Goal: Task Accomplishment & Management: Complete application form

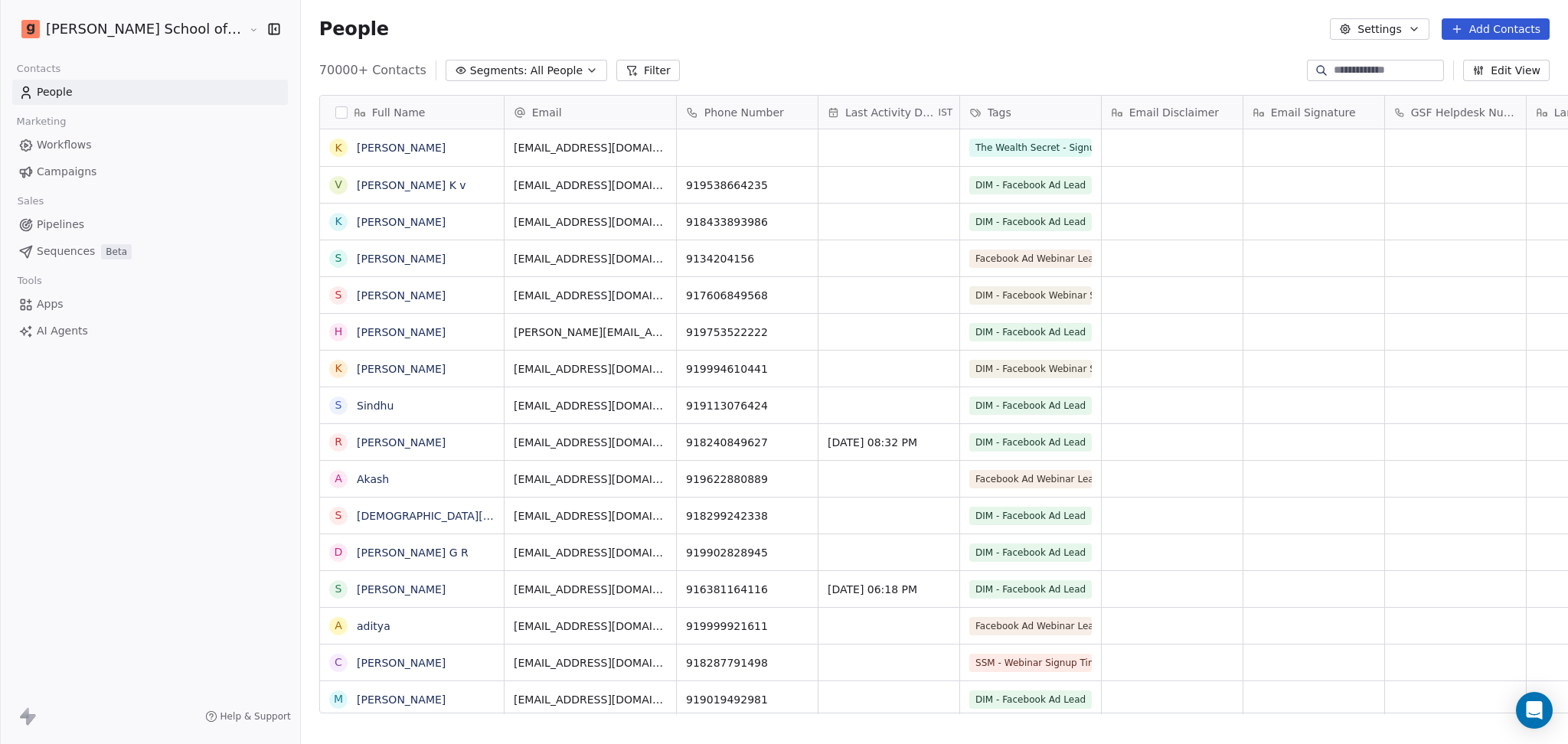
scroll to position [640, 1311]
click at [1415, 31] on icon "button" at bounding box center [1414, 29] width 13 height 13
click at [1376, 100] on div "Import" at bounding box center [1381, 112] width 72 height 24
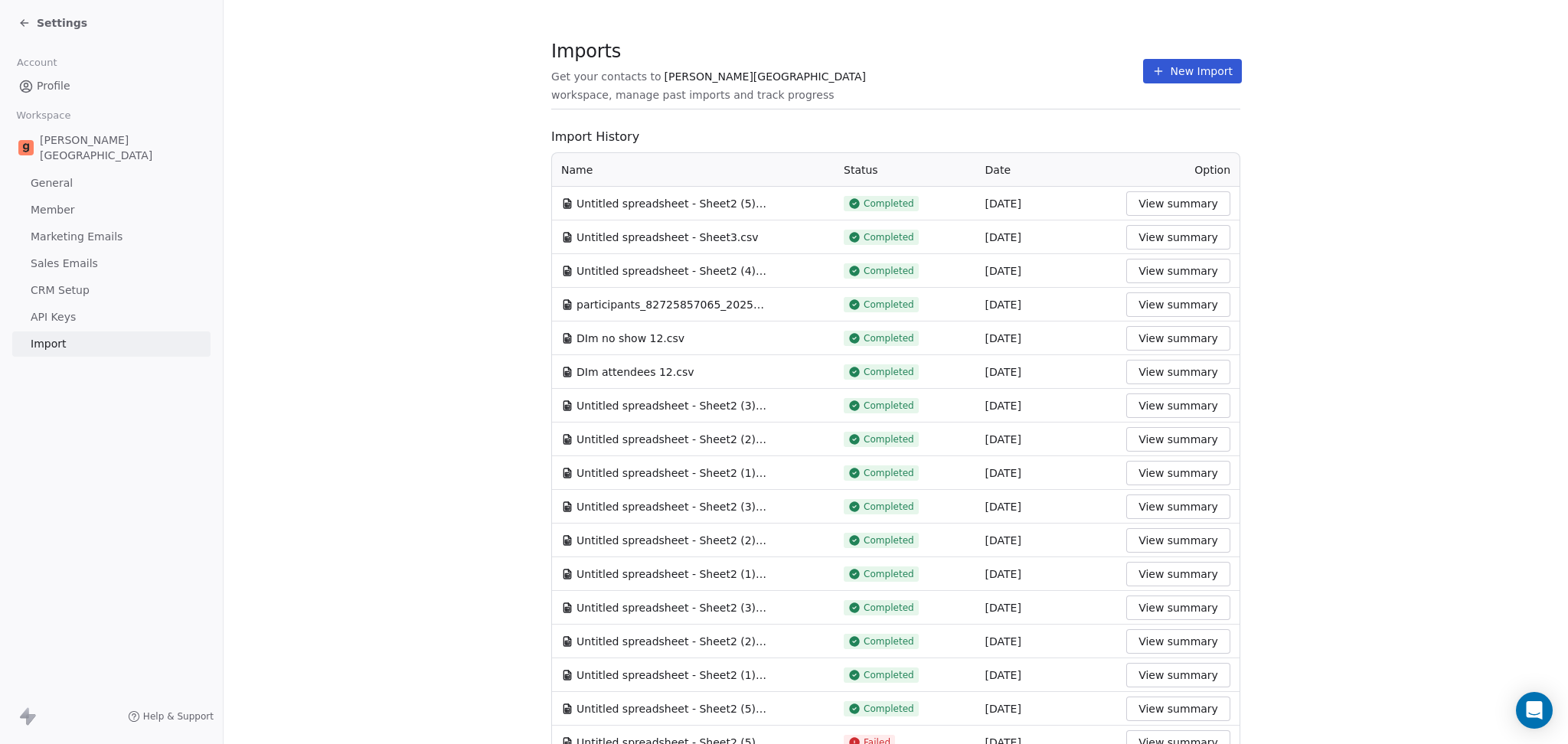
click at [1060, 44] on section "Imports Get your contacts to [PERSON_NAME] School workspace, manage past import…" at bounding box center [896, 607] width 1345 height 1214
click at [1103, 79] on div "Imports Get your contacts to [PERSON_NAME] School workspace, manage past import…" at bounding box center [896, 71] width 689 height 26
click at [1155, 66] on button "New Import" at bounding box center [1192, 71] width 99 height 24
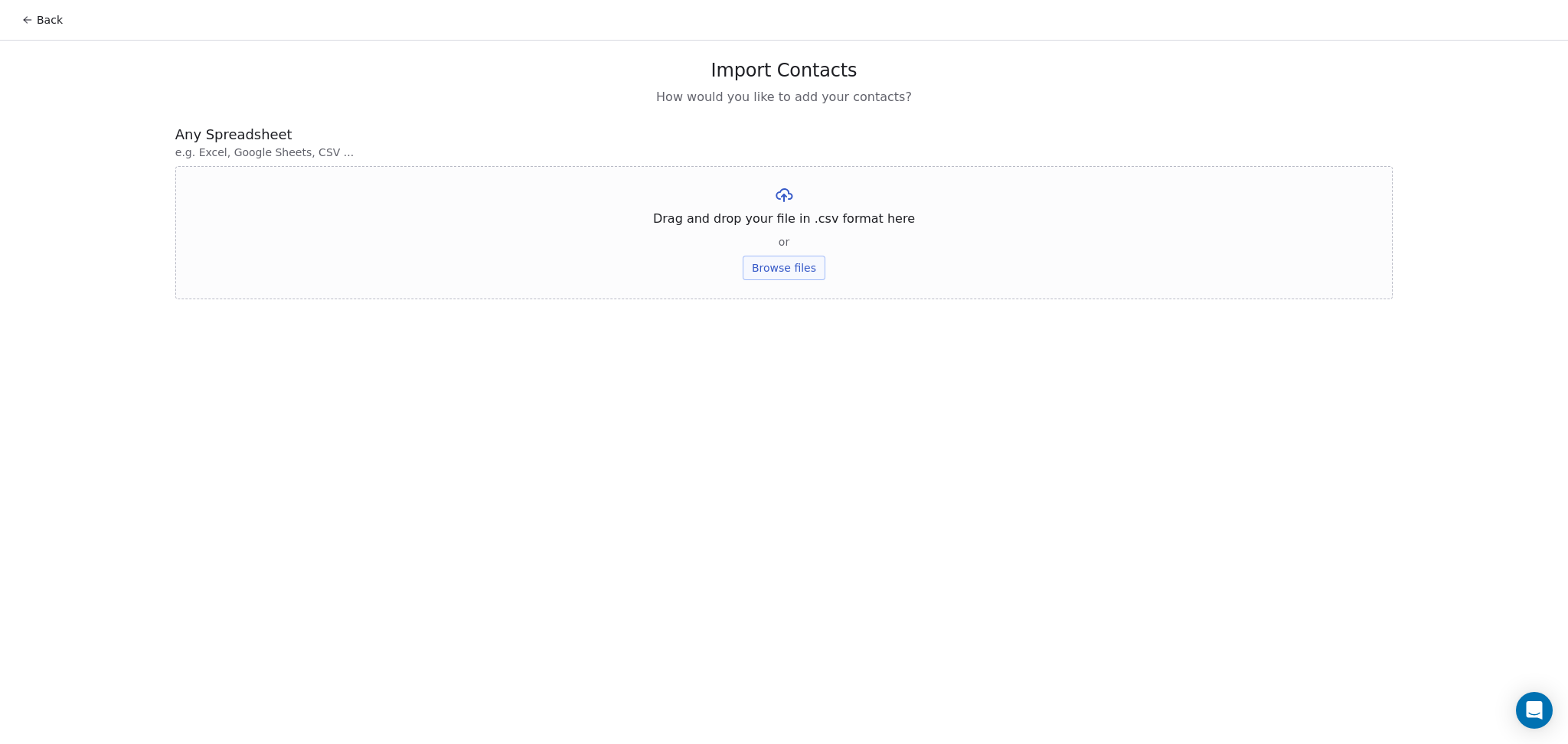
click at [798, 269] on button "Browse files" at bounding box center [783, 268] width 82 height 24
click at [776, 207] on div "Untitled spreadsheet - Sheet2 (1).csv Upload" at bounding box center [783, 211] width 266 height 52
click at [782, 224] on button "Upload" at bounding box center [783, 225] width 56 height 24
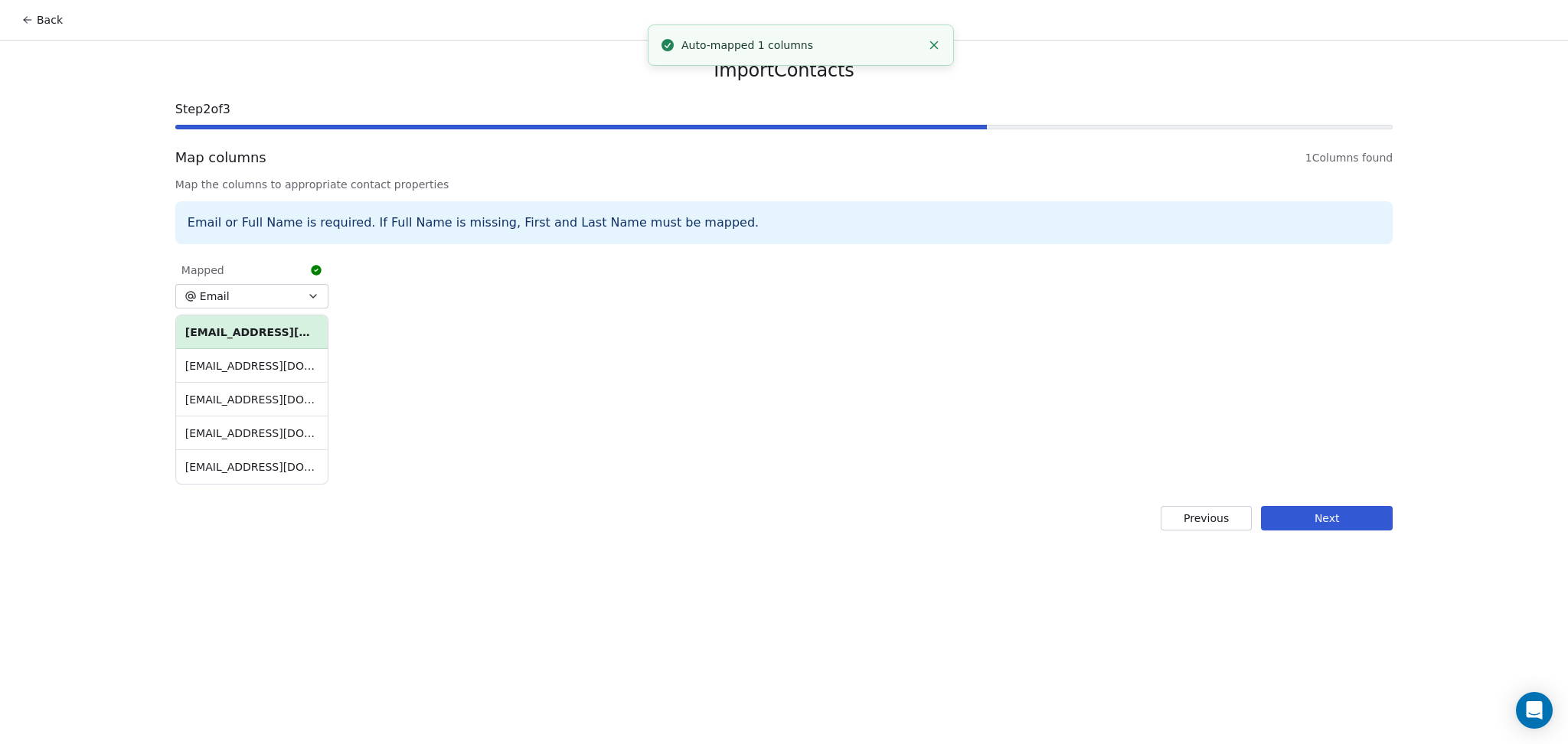
click at [1307, 512] on button "Next" at bounding box center [1327, 518] width 132 height 24
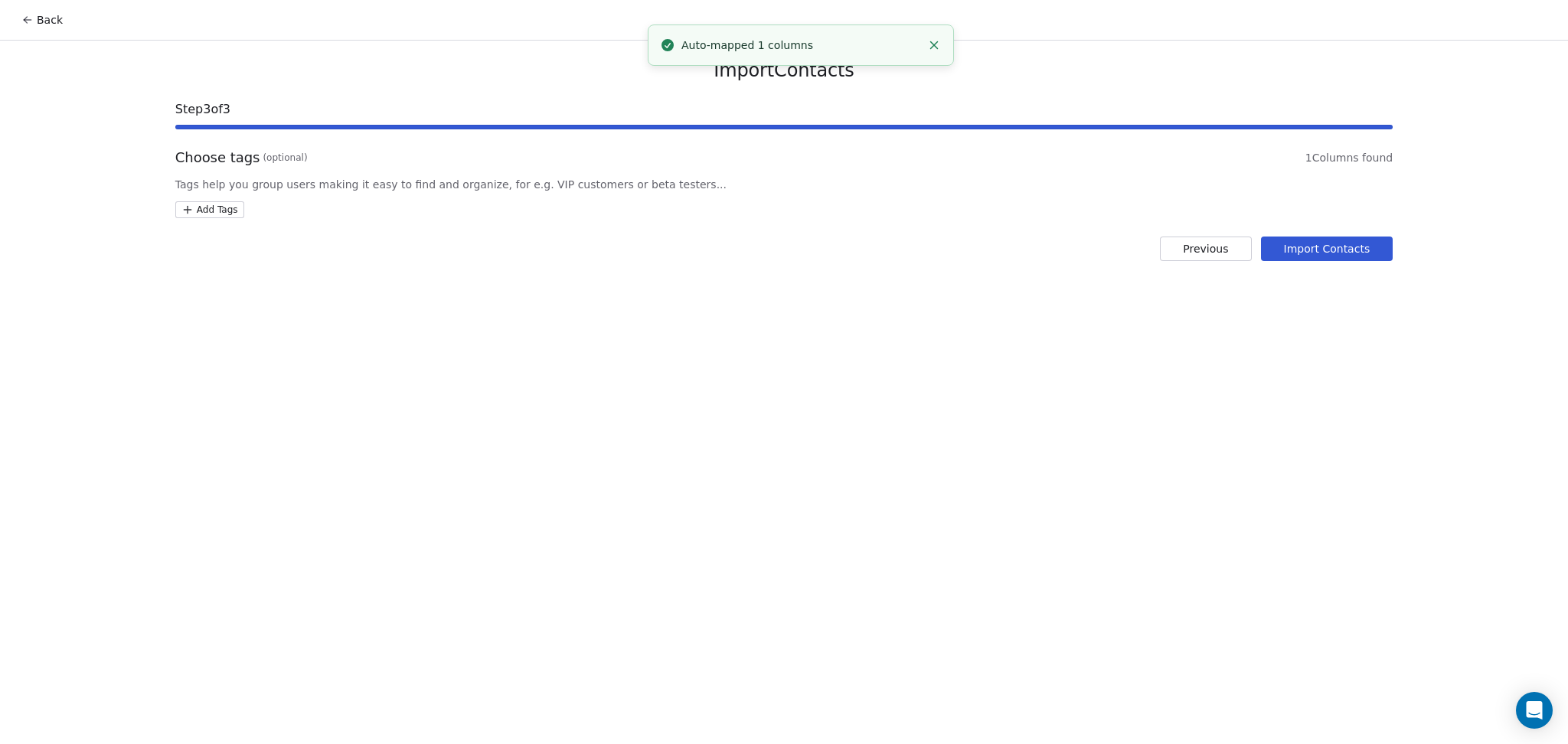
click at [207, 215] on html "Back Import Contacts Step 3 of 3 Choose tags (optional) 1 Columns found Tags he…" at bounding box center [784, 372] width 1568 height 744
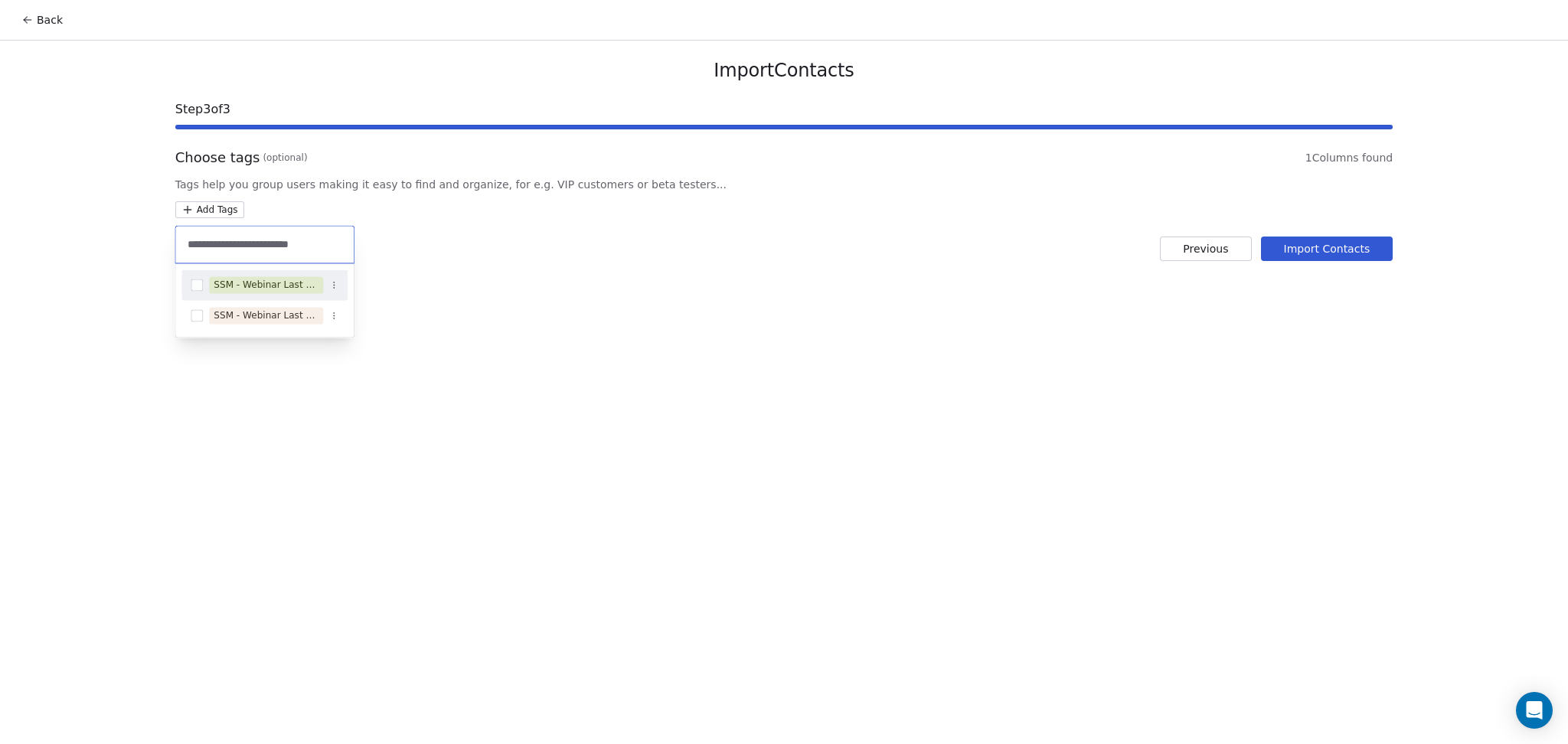
type input "**********"
click at [302, 288] on div "SSM - Webinar Last No Show" at bounding box center [266, 285] width 105 height 14
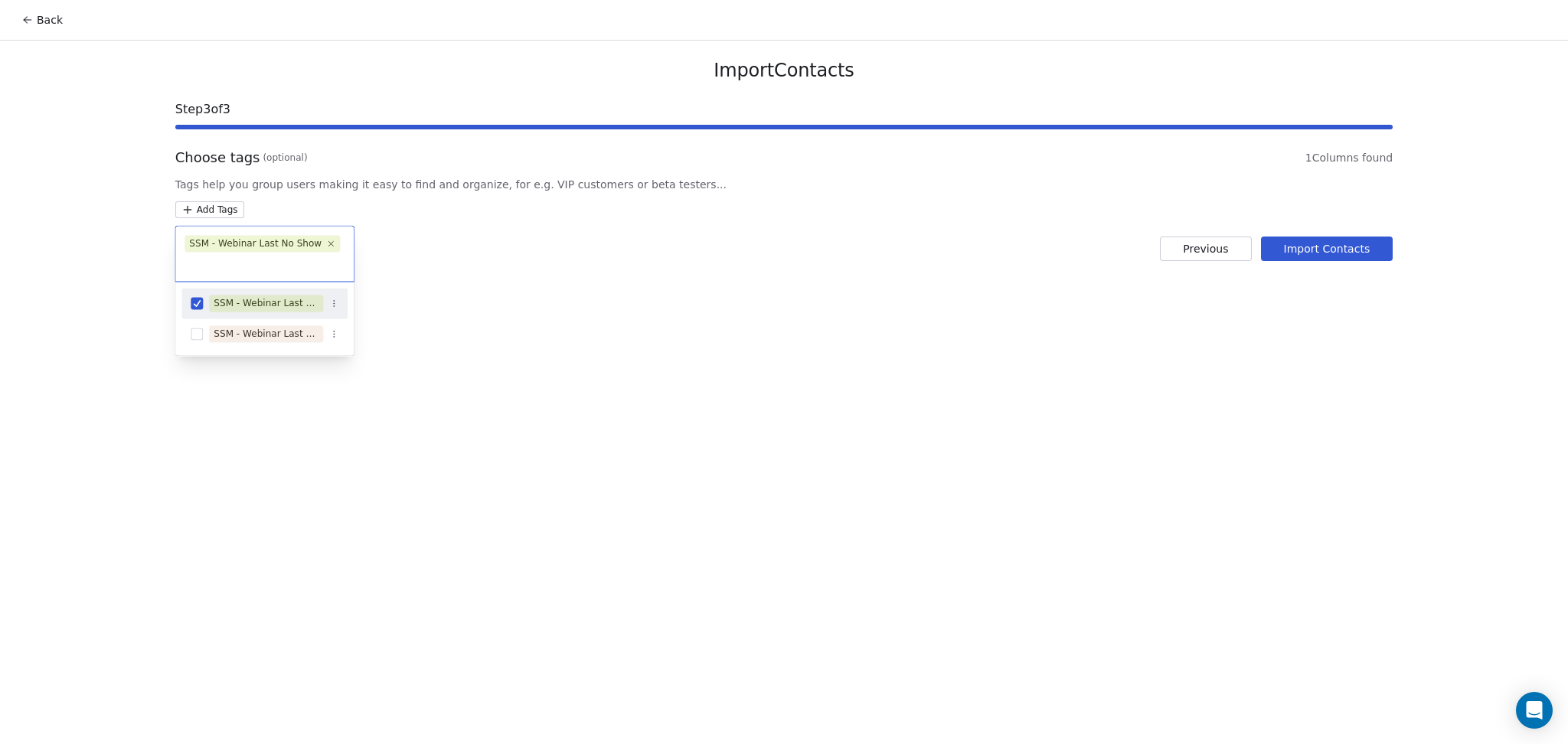
click at [680, 283] on html "Back Import Contacts Step 3 of 3 Choose tags (optional) 1 Columns found Tags he…" at bounding box center [784, 372] width 1568 height 744
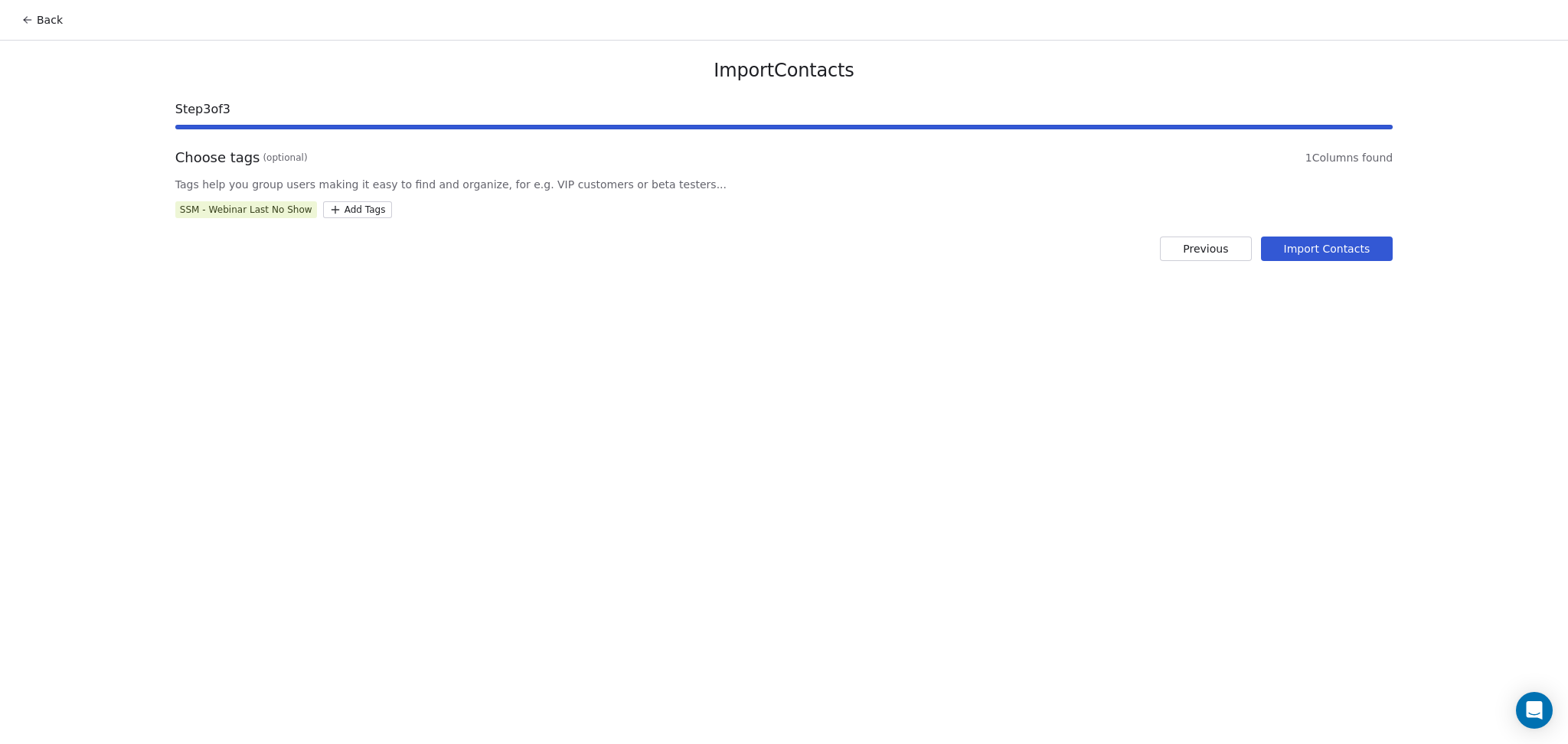
click at [1315, 238] on button "Import Contacts" at bounding box center [1327, 248] width 133 height 24
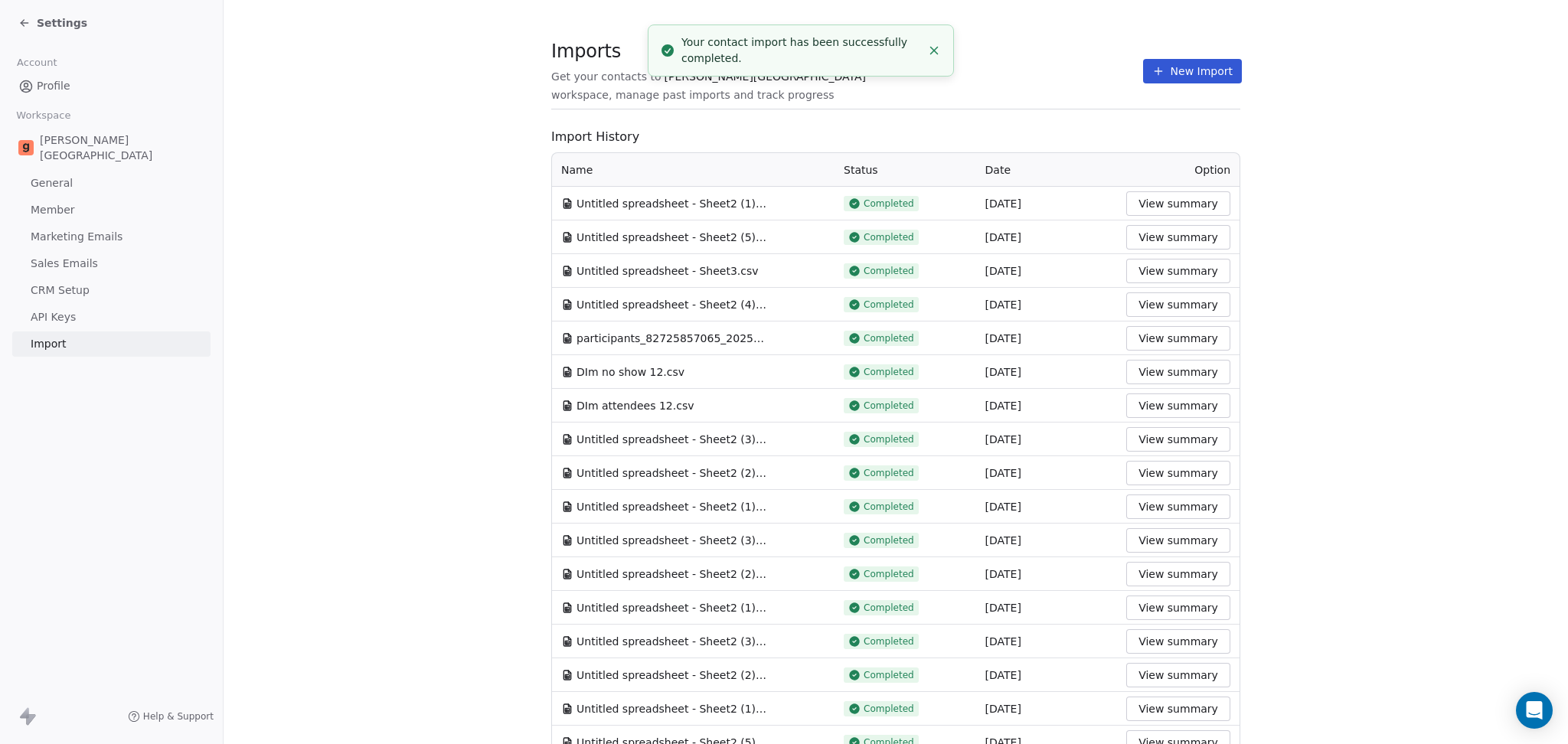
click at [1150, 63] on button "New Import" at bounding box center [1192, 71] width 99 height 24
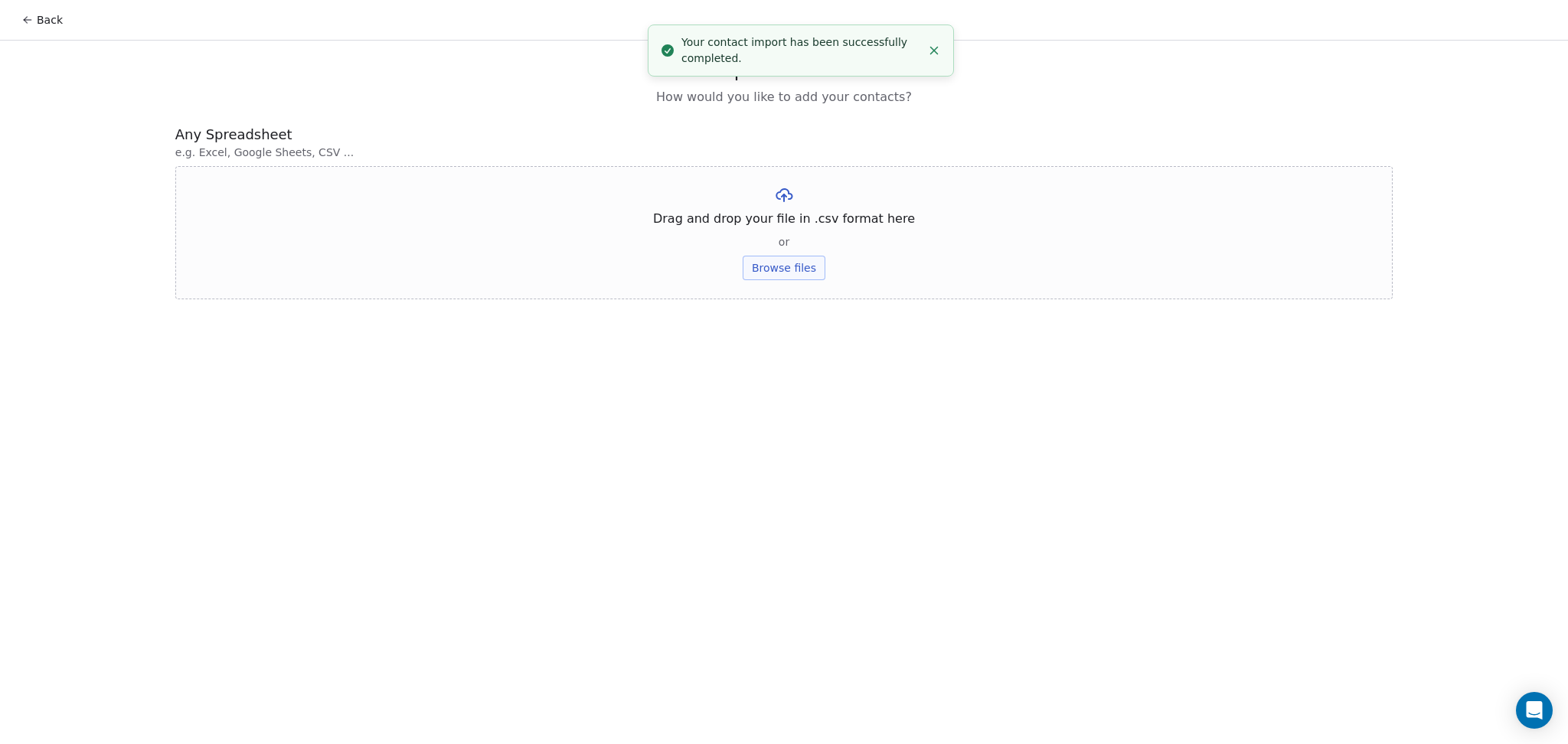
click at [767, 266] on button "Browse files" at bounding box center [783, 268] width 82 height 24
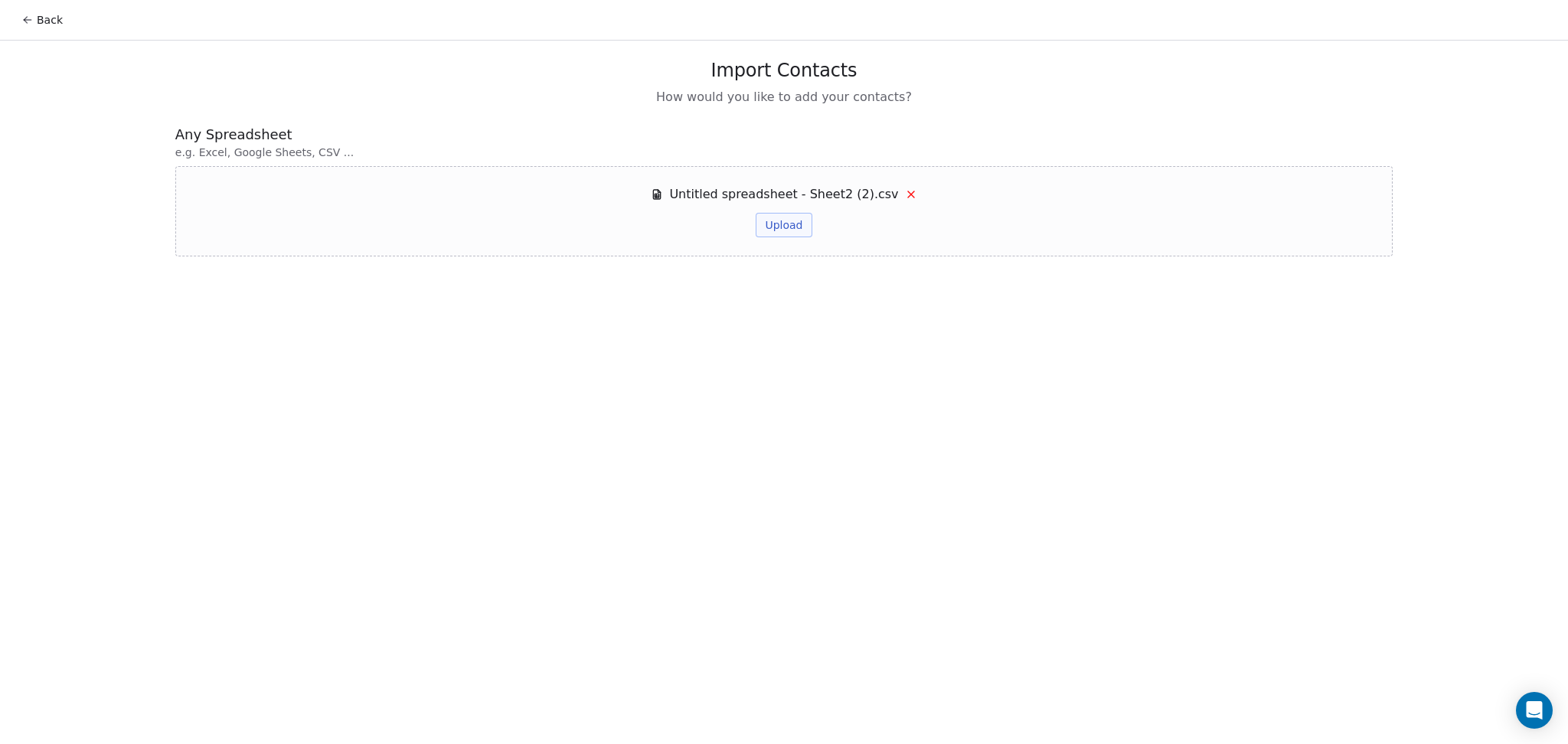
click at [778, 223] on button "Upload" at bounding box center [783, 225] width 56 height 24
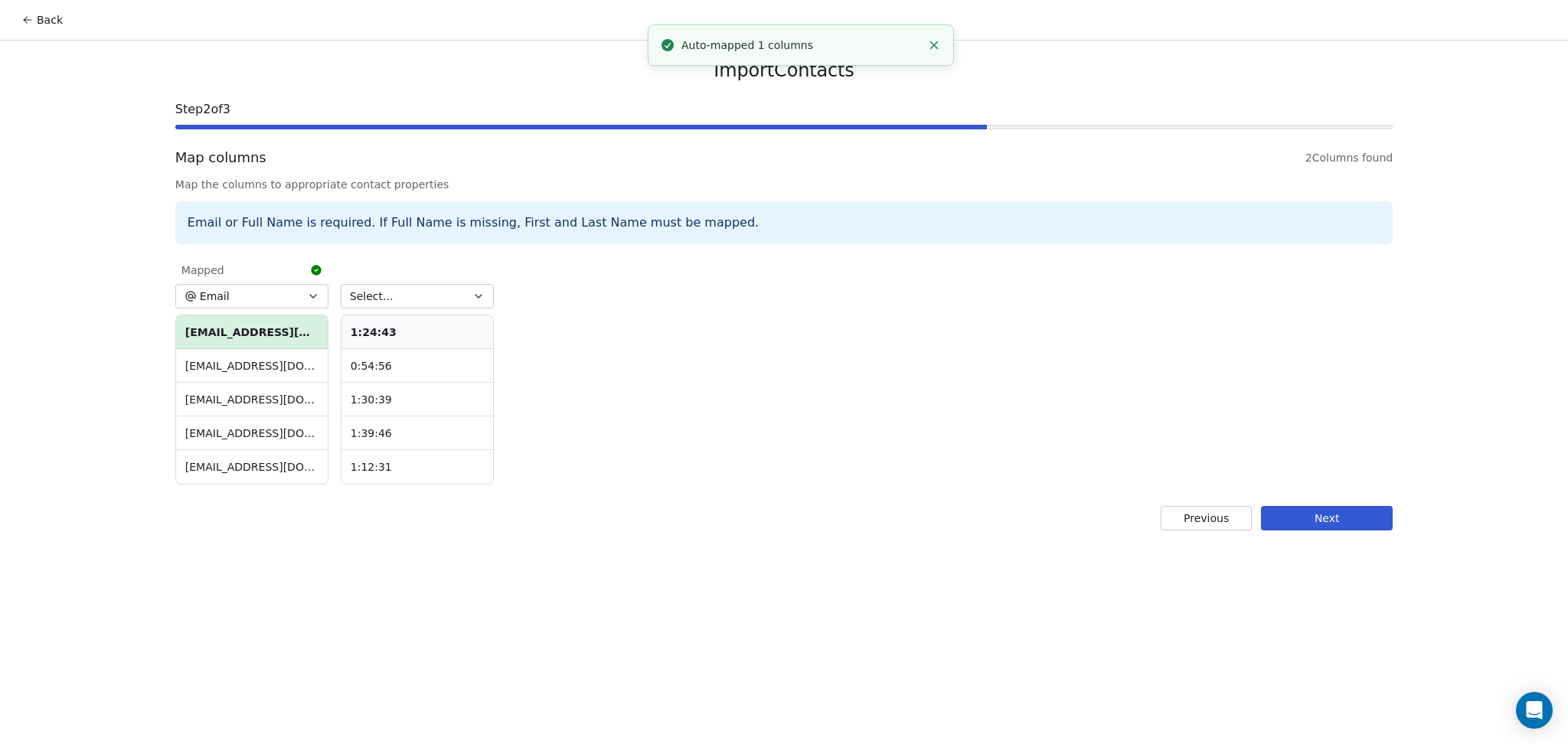
click at [376, 291] on span "Select..." at bounding box center [372, 295] width 44 height 15
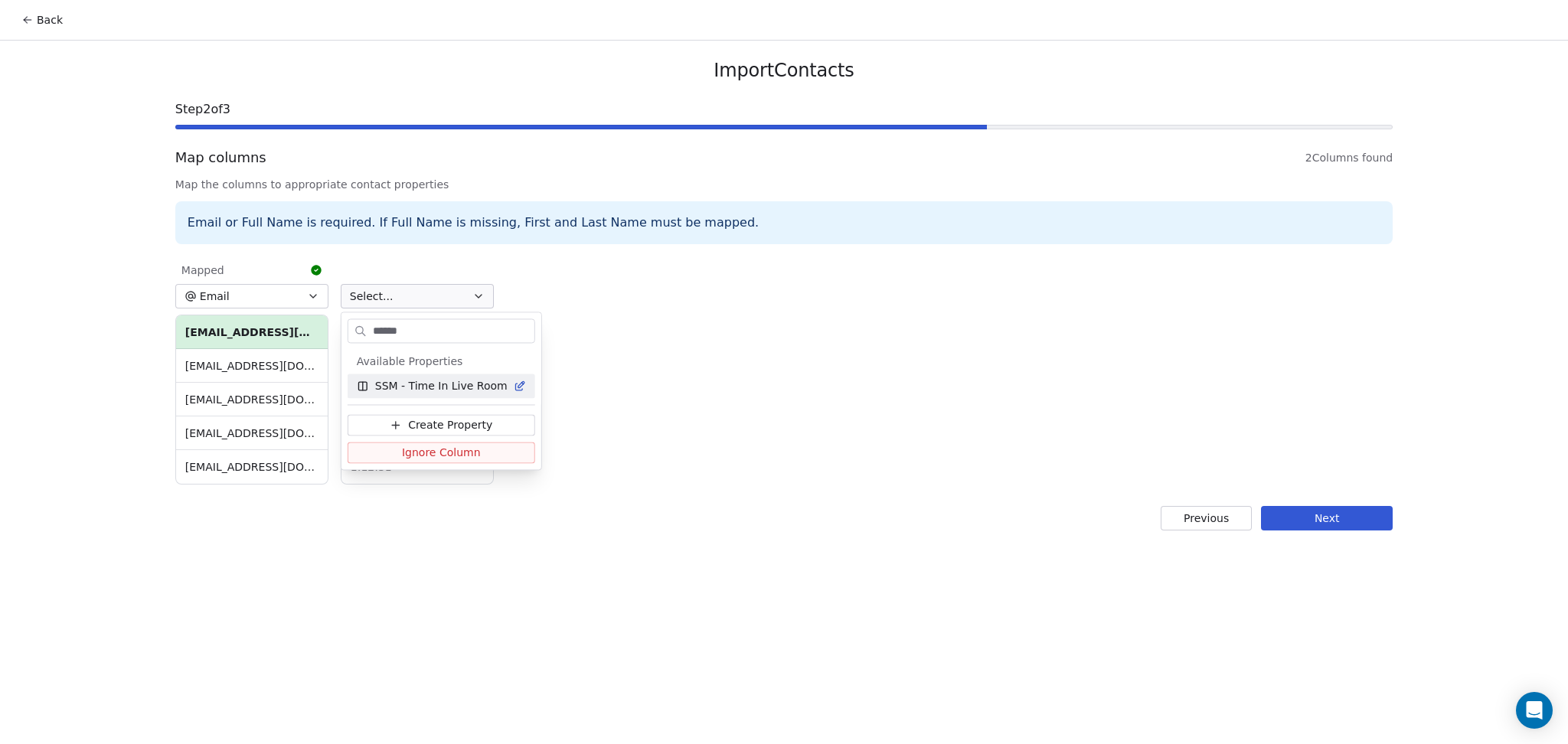
type input "*******"
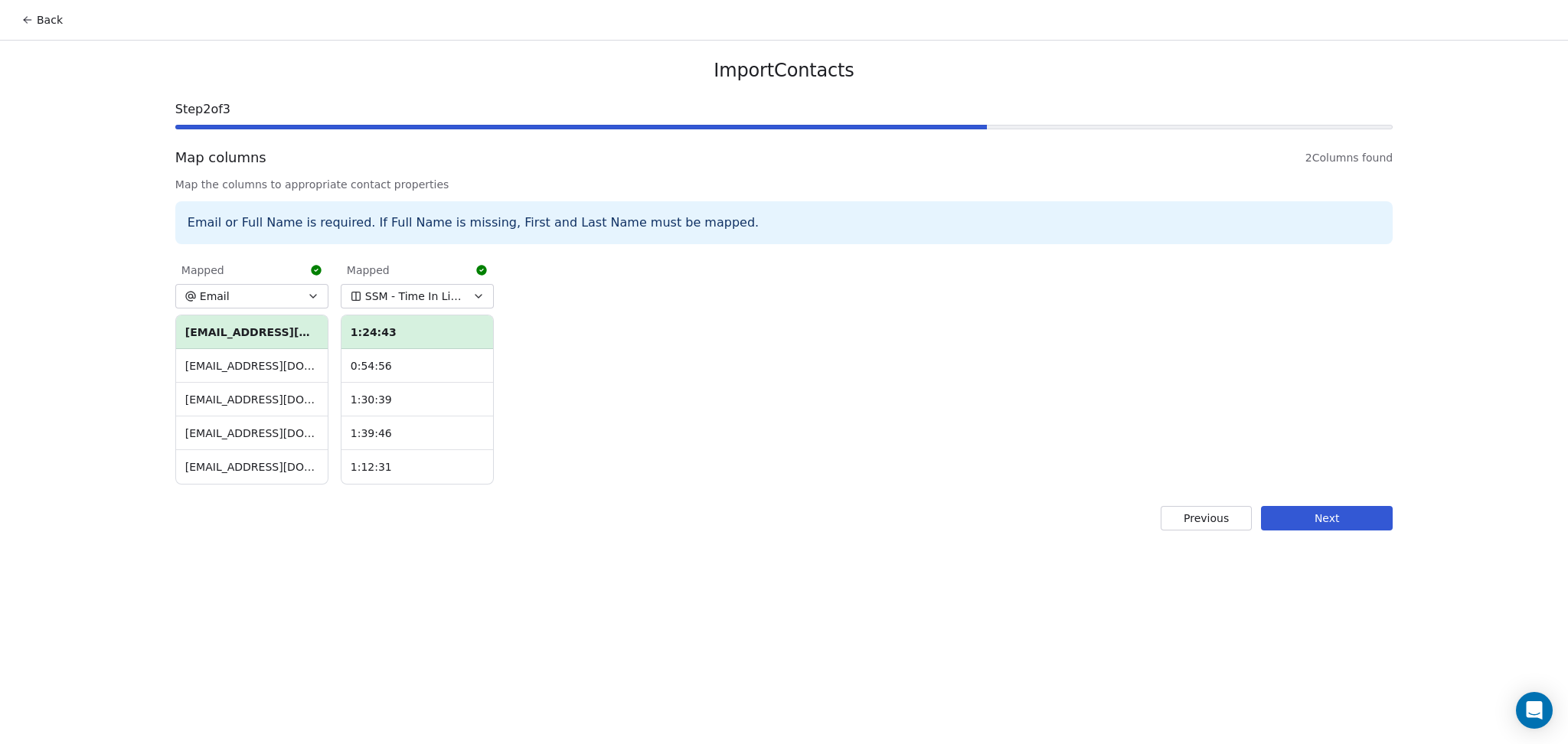
click at [1317, 516] on button "Next" at bounding box center [1327, 518] width 132 height 24
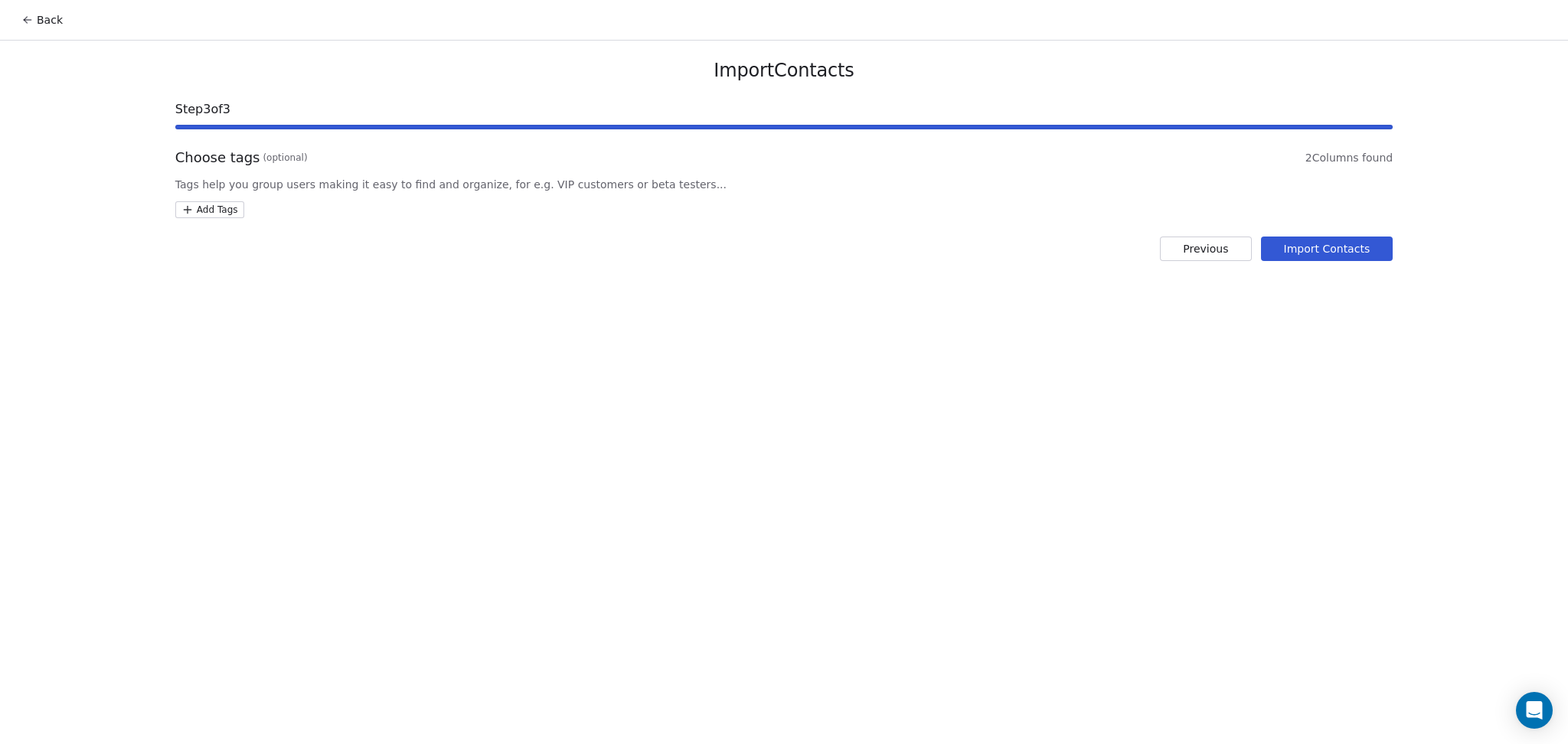
click at [214, 222] on div "Import Contacts Step 3 of 3 Choose tags (optional) 2 Columns found Tags help yo…" at bounding box center [784, 160] width 1255 height 239
click at [208, 211] on html "Back Import Contacts Step 3 of 3 Choose tags (optional) 2 Columns found Tags he…" at bounding box center [784, 372] width 1568 height 744
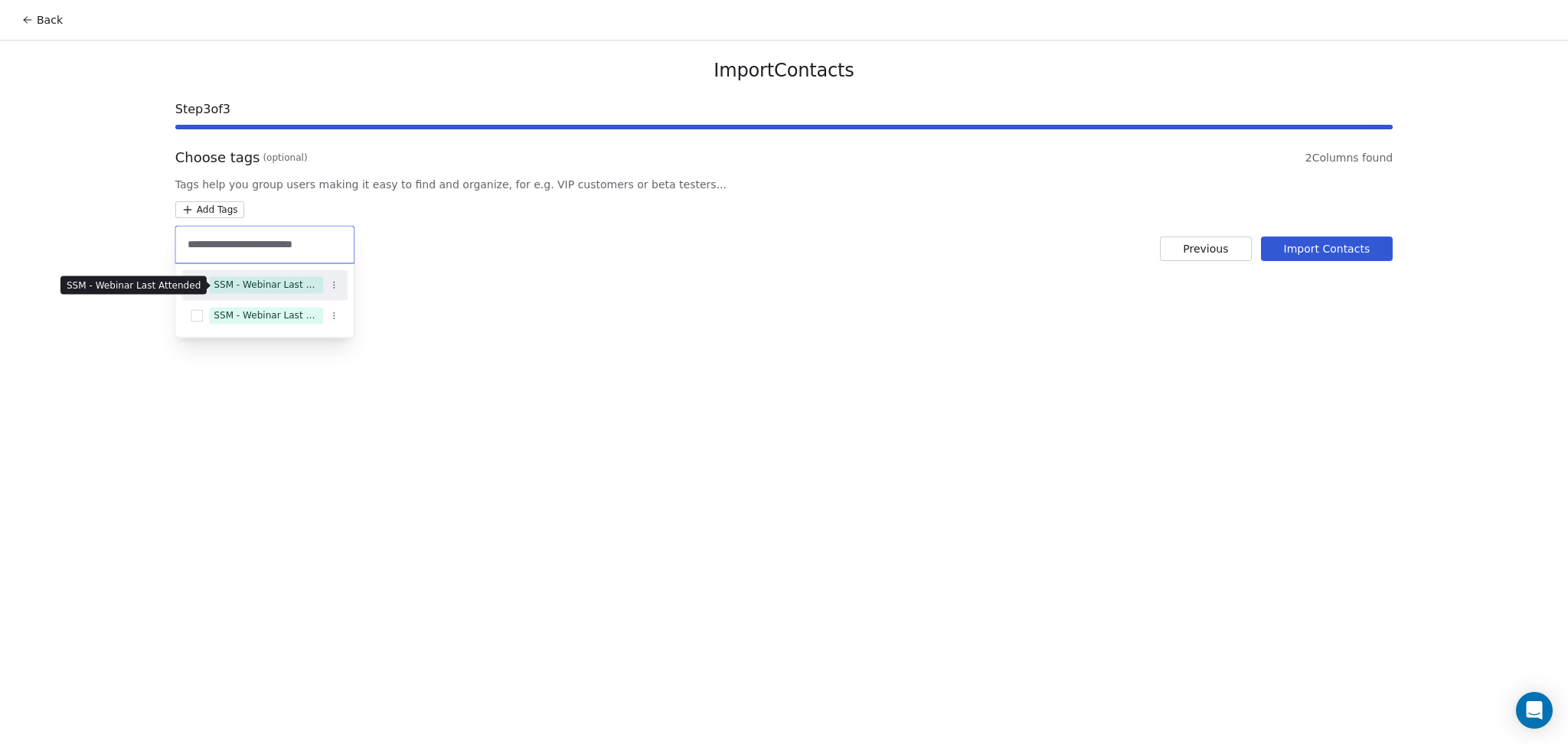
type input "**********"
click at [297, 285] on div "SSM - Webinar Last Attended" at bounding box center [266, 285] width 105 height 14
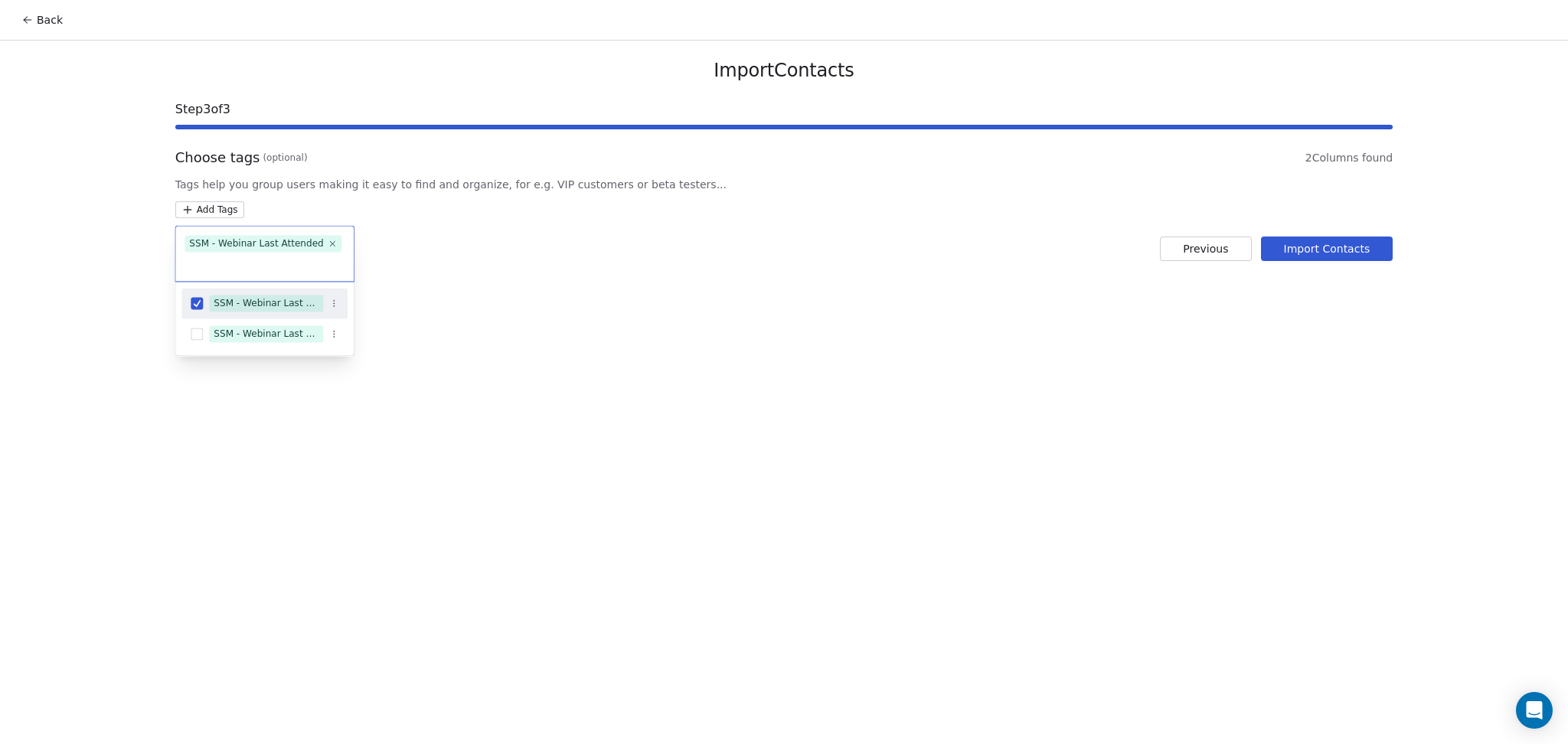
click at [629, 253] on html "Back Import Contacts Step 3 of 3 Choose tags (optional) 2 Columns found Tags he…" at bounding box center [784, 372] width 1568 height 744
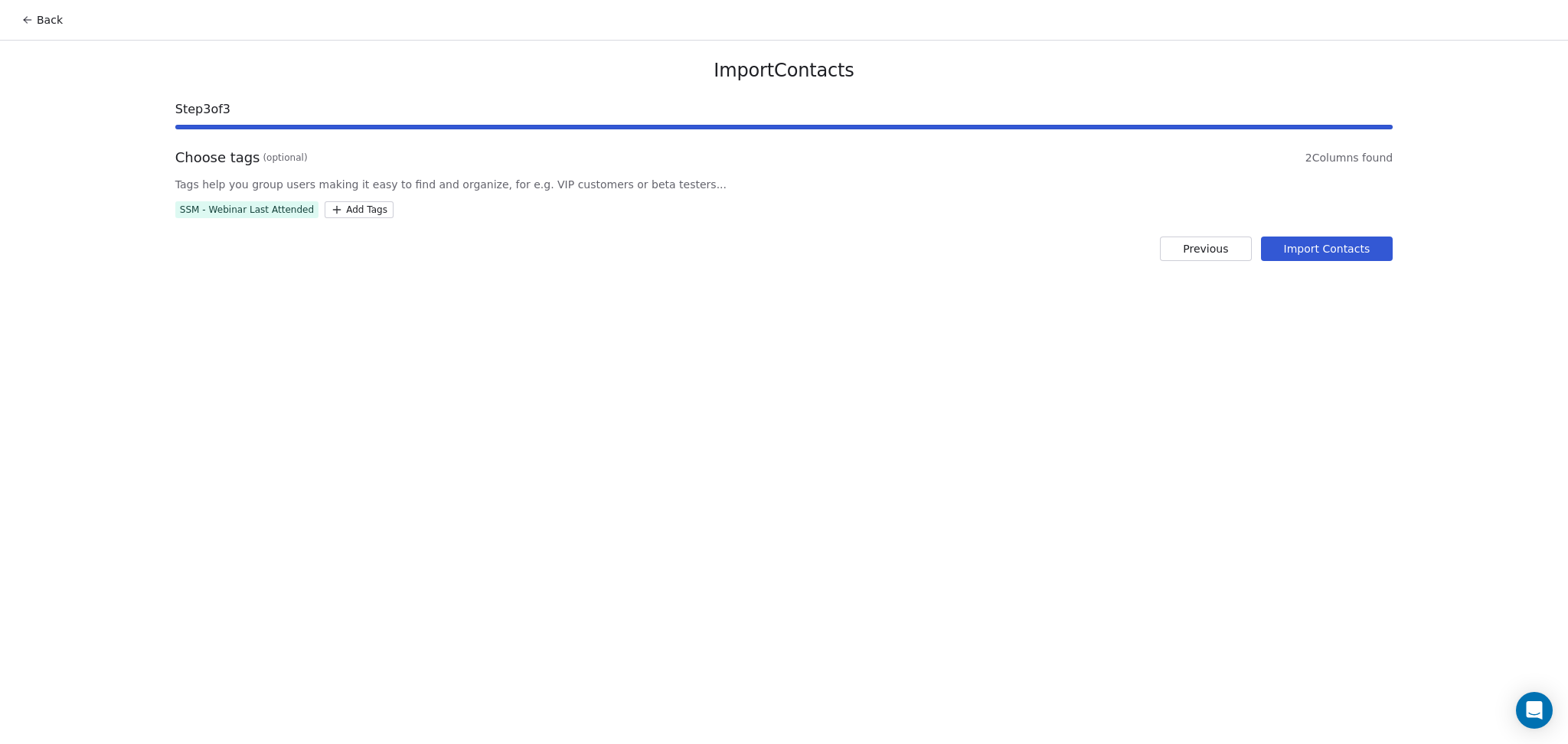
click at [1365, 244] on button "Import Contacts" at bounding box center [1327, 248] width 133 height 24
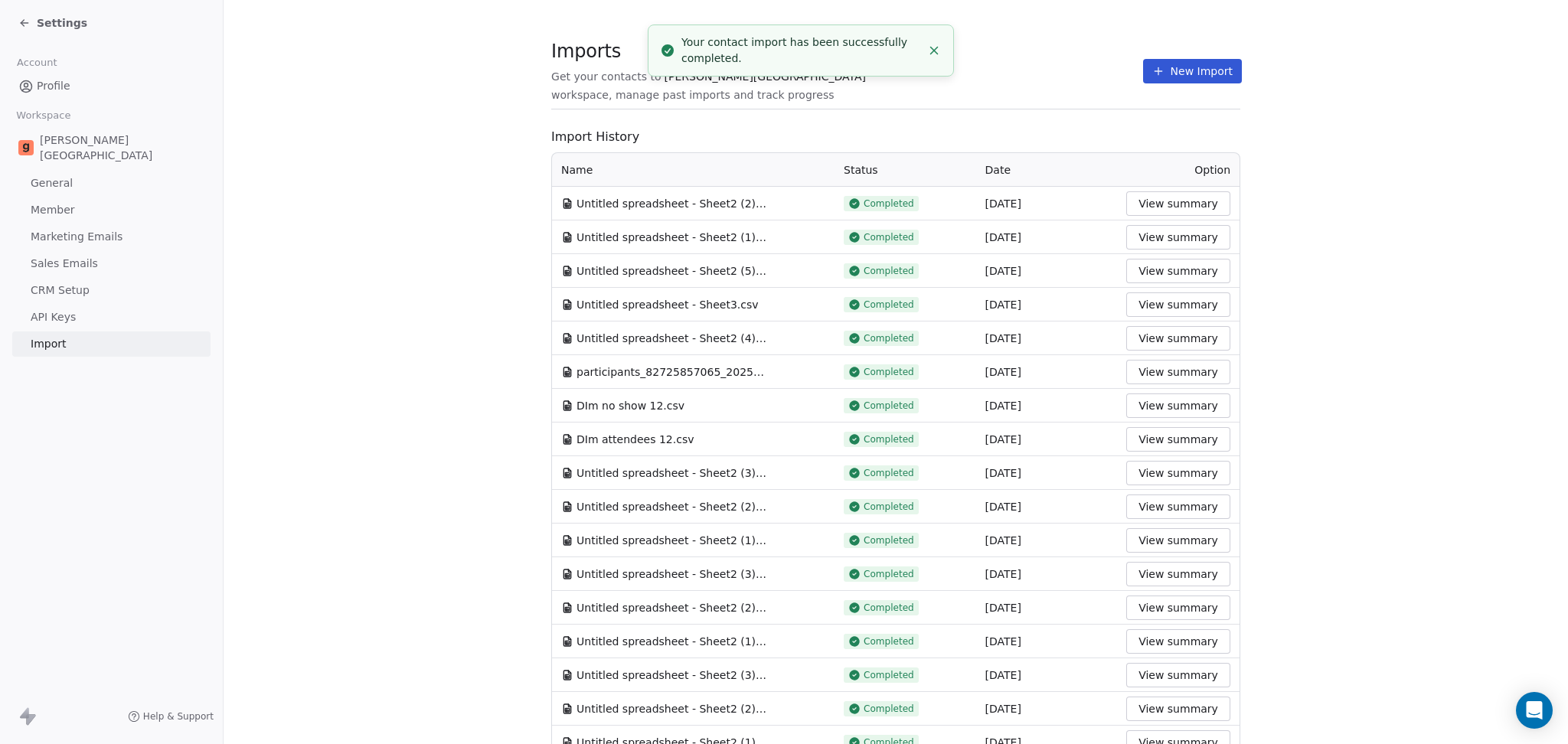
click at [1152, 66] on icon at bounding box center [1159, 71] width 13 height 13
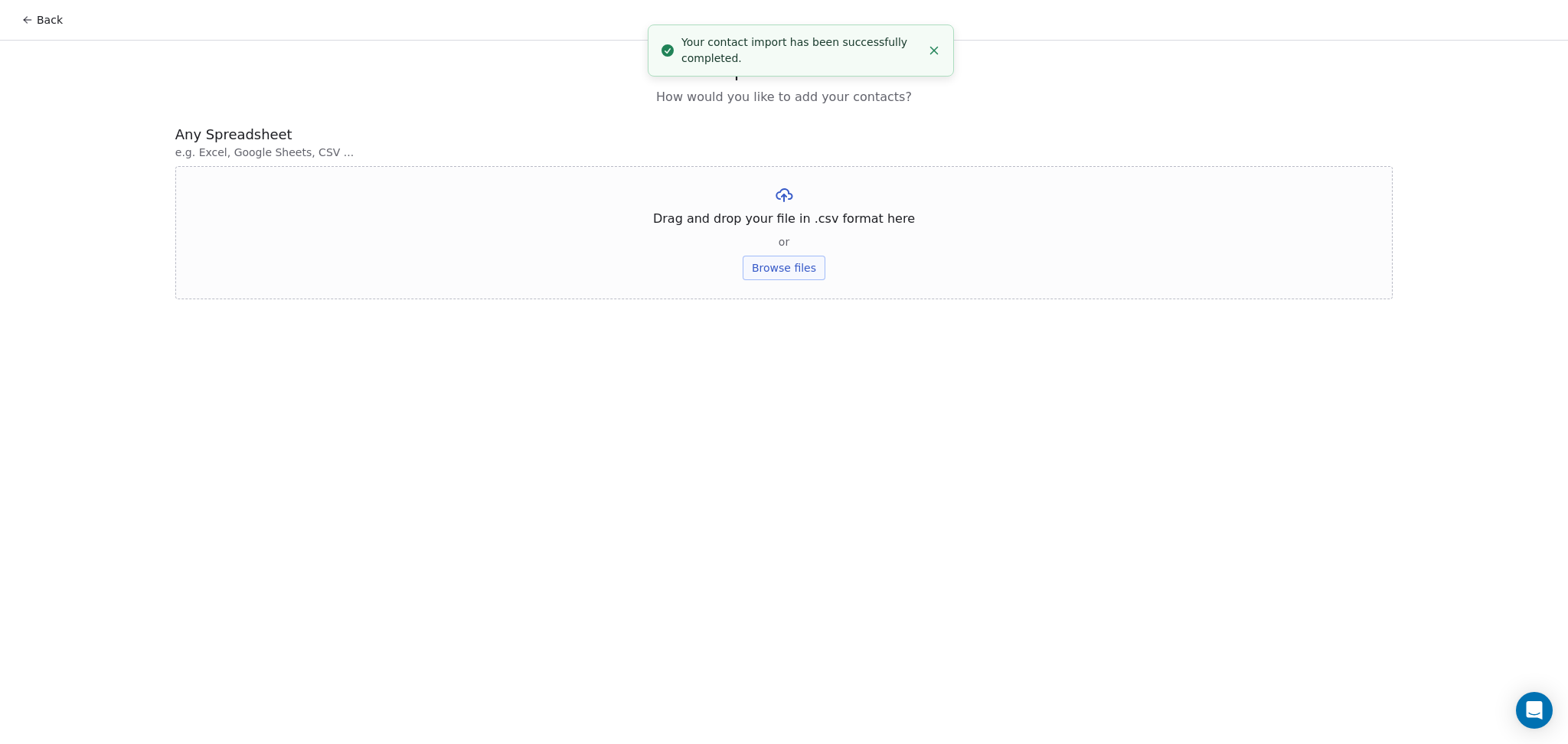
click at [804, 273] on button "Browse files" at bounding box center [783, 268] width 82 height 24
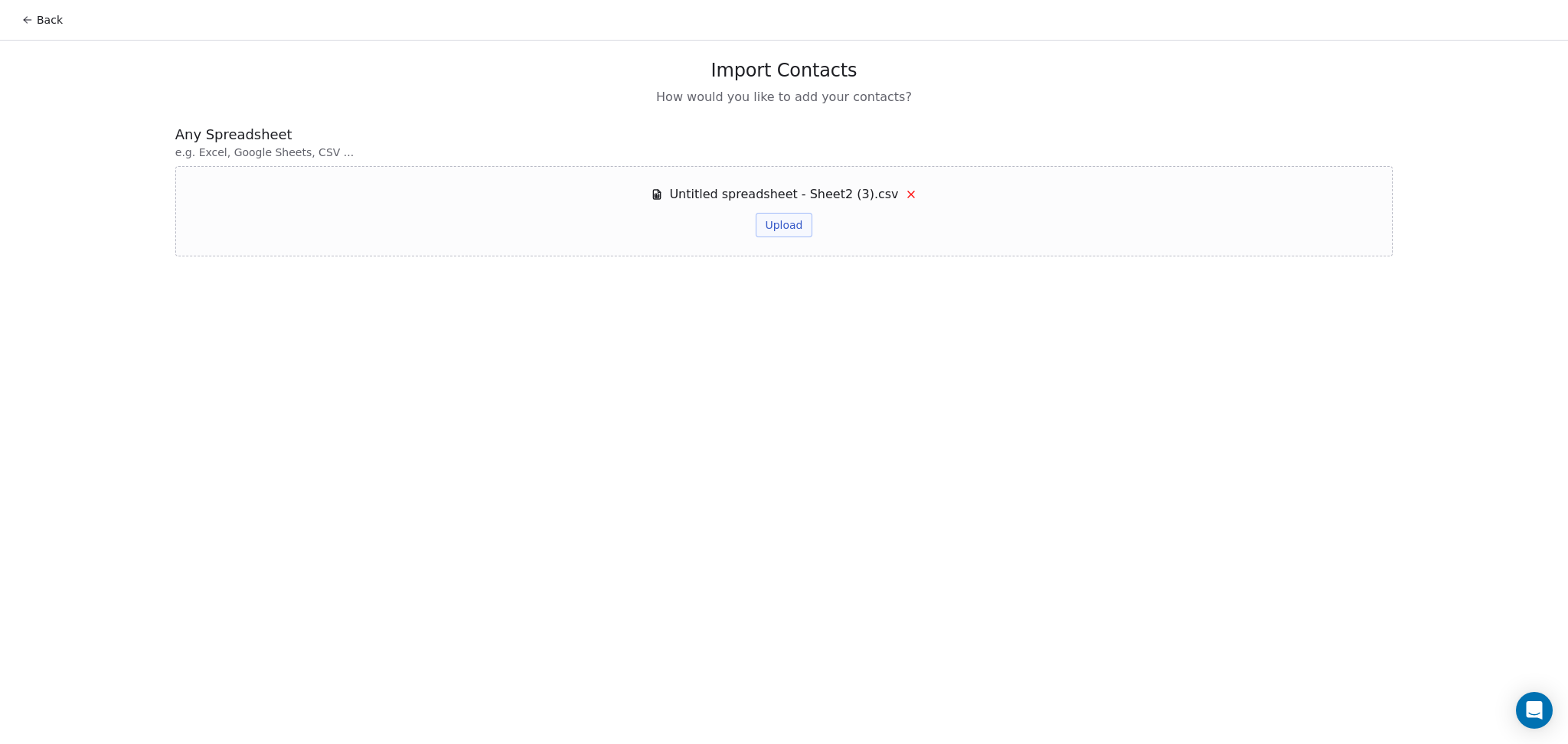
click at [791, 232] on button "Upload" at bounding box center [783, 225] width 56 height 24
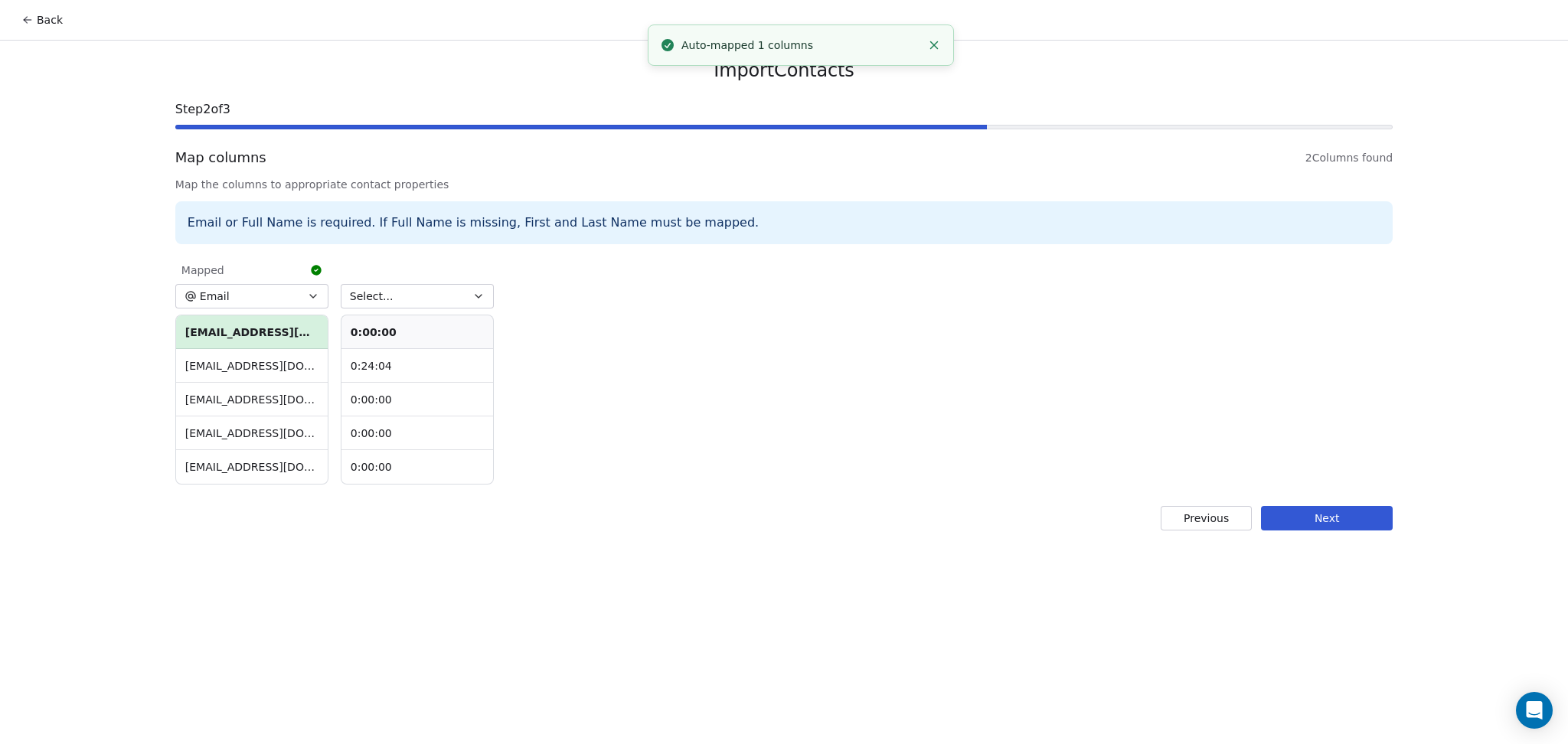
click at [401, 299] on button "Select..." at bounding box center [417, 296] width 153 height 24
type input "*******"
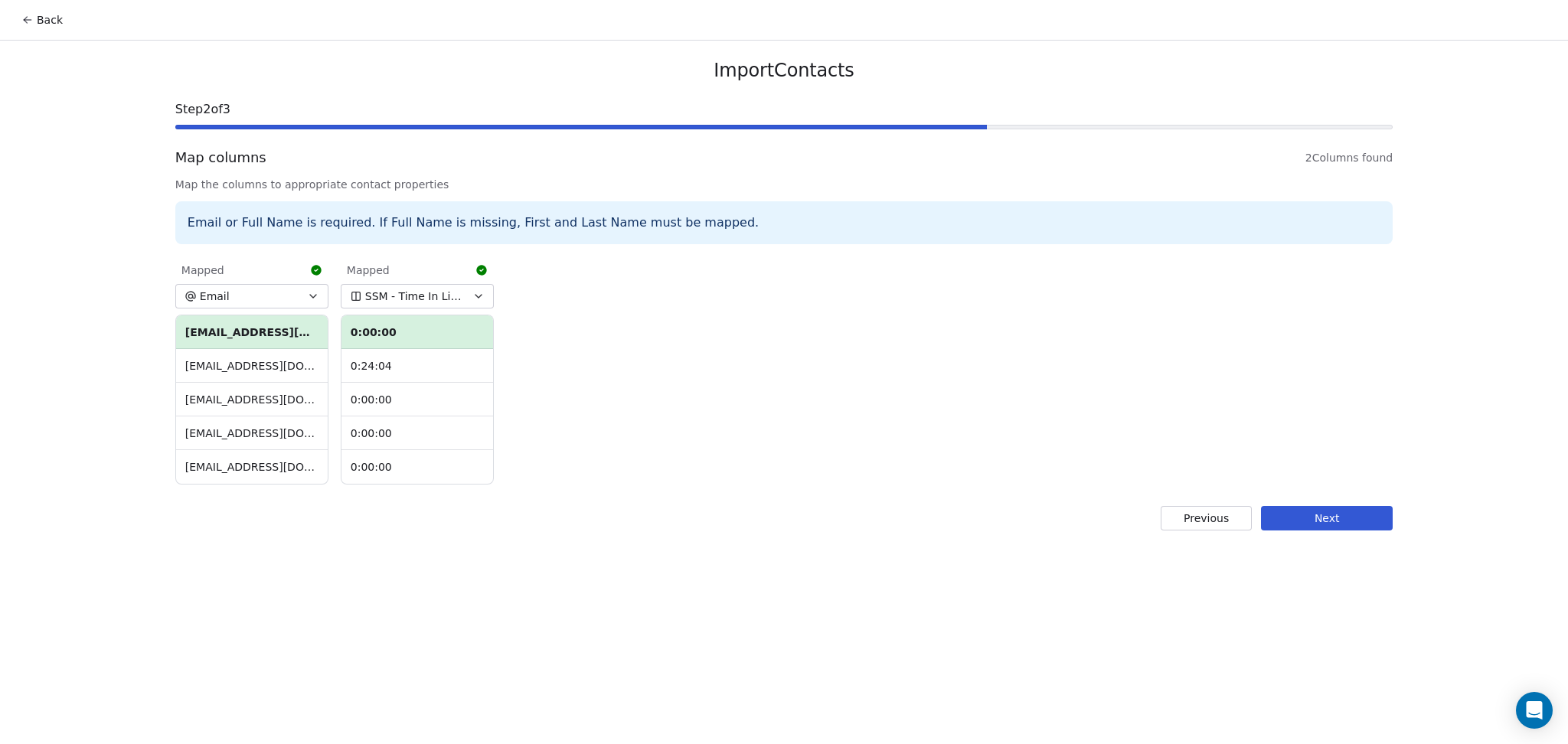
click at [1317, 524] on button "Next" at bounding box center [1327, 518] width 132 height 24
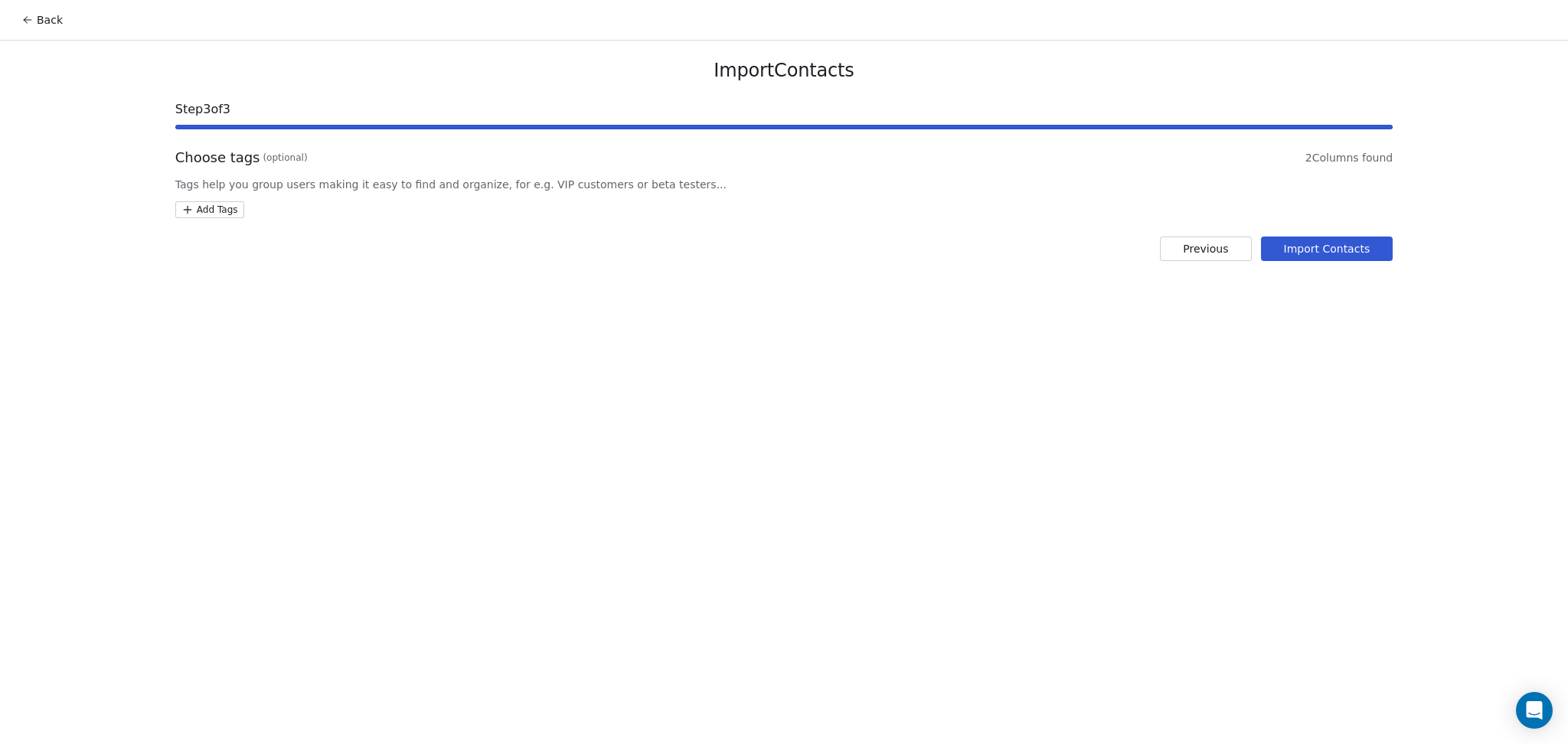
click at [214, 207] on html "Back Import Contacts Step 3 of 3 Choose tags (optional) 2 Columns found Tags he…" at bounding box center [784, 372] width 1568 height 744
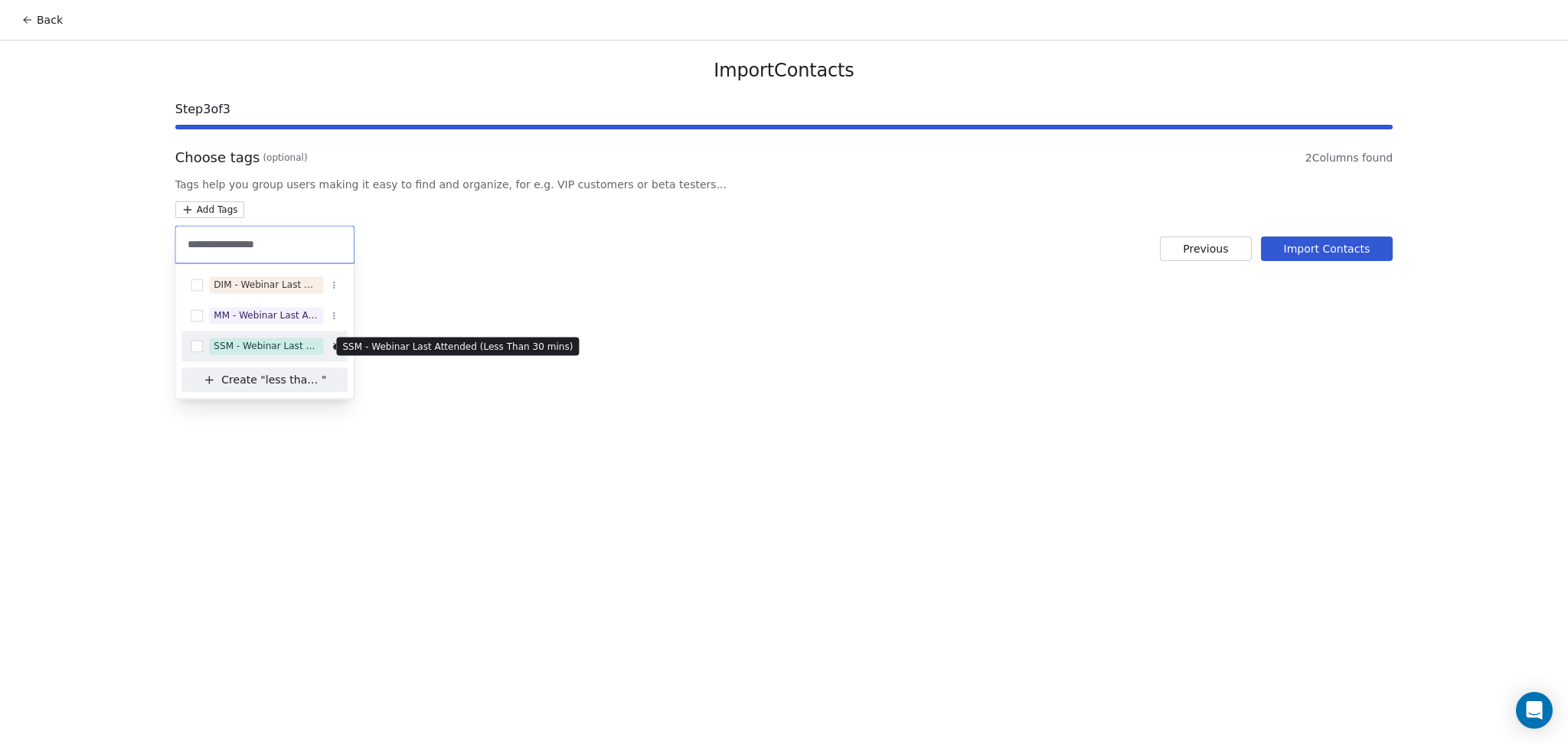
type input "**********"
click at [307, 346] on div "SSM - Webinar Last Attended (Less Than 30 mins)" at bounding box center [266, 346] width 105 height 14
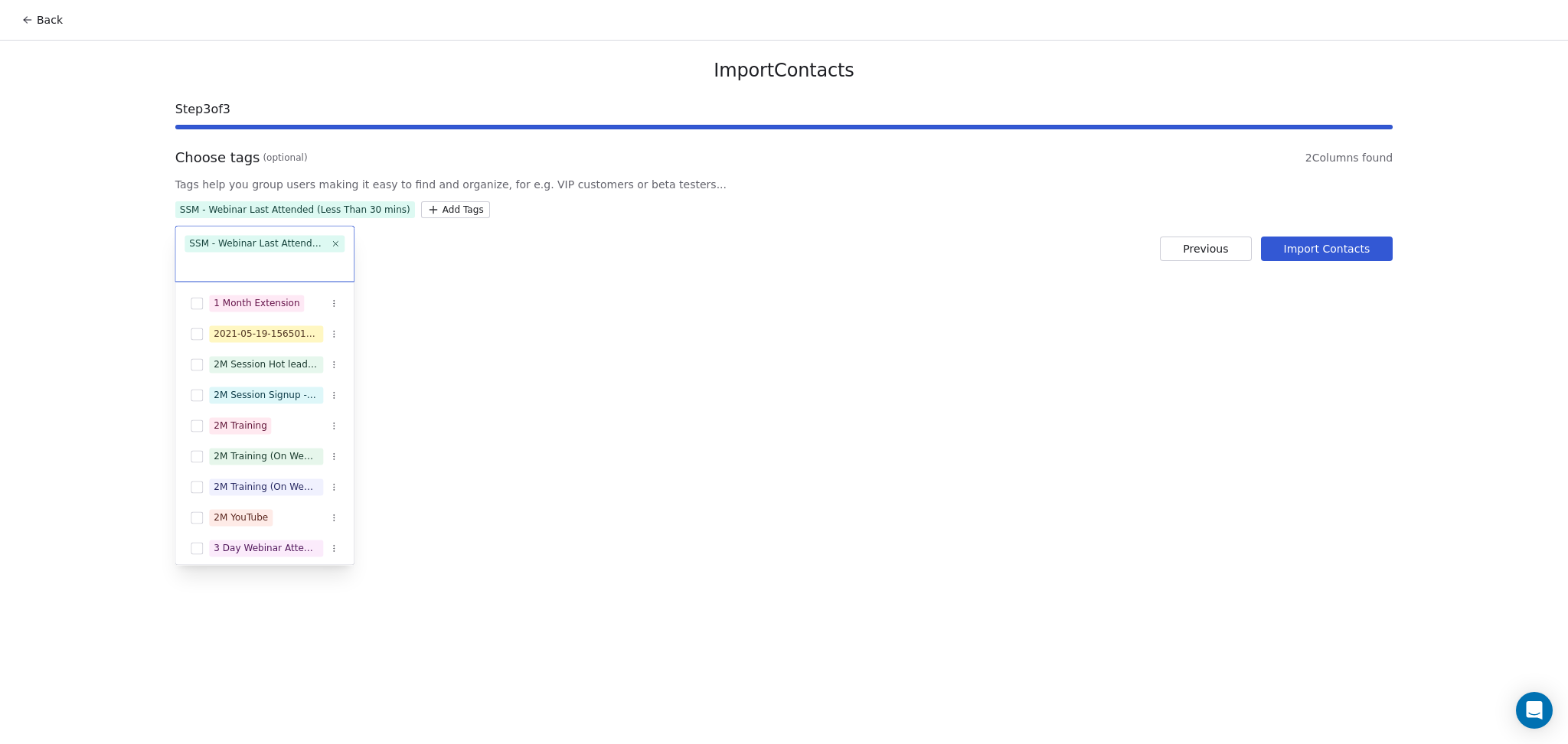
click at [672, 295] on html "Back Import Contacts Step 3 of 3 Choose tags (optional) 2 Columns found Tags he…" at bounding box center [784, 372] width 1568 height 744
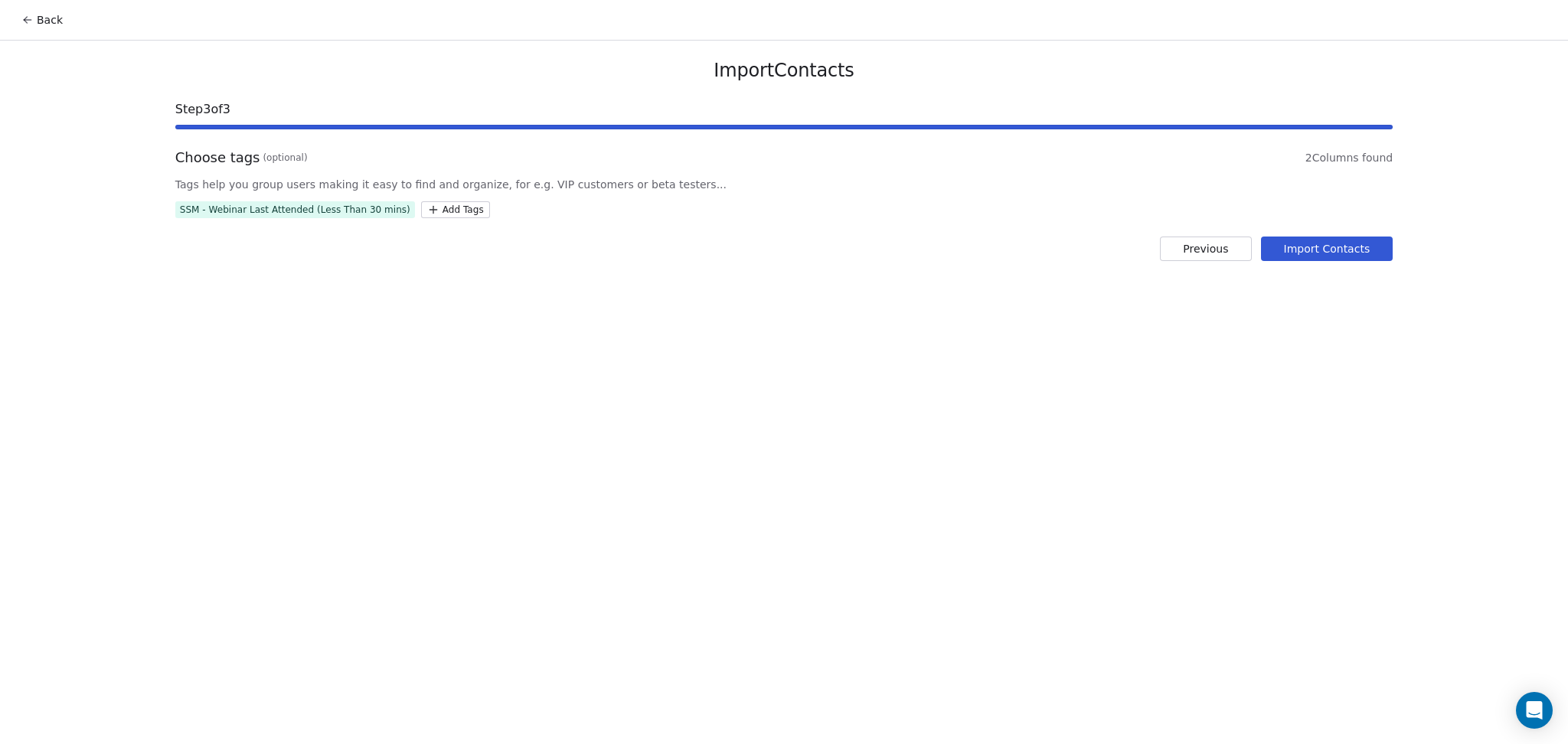
click at [1324, 256] on button "Import Contacts" at bounding box center [1327, 248] width 133 height 24
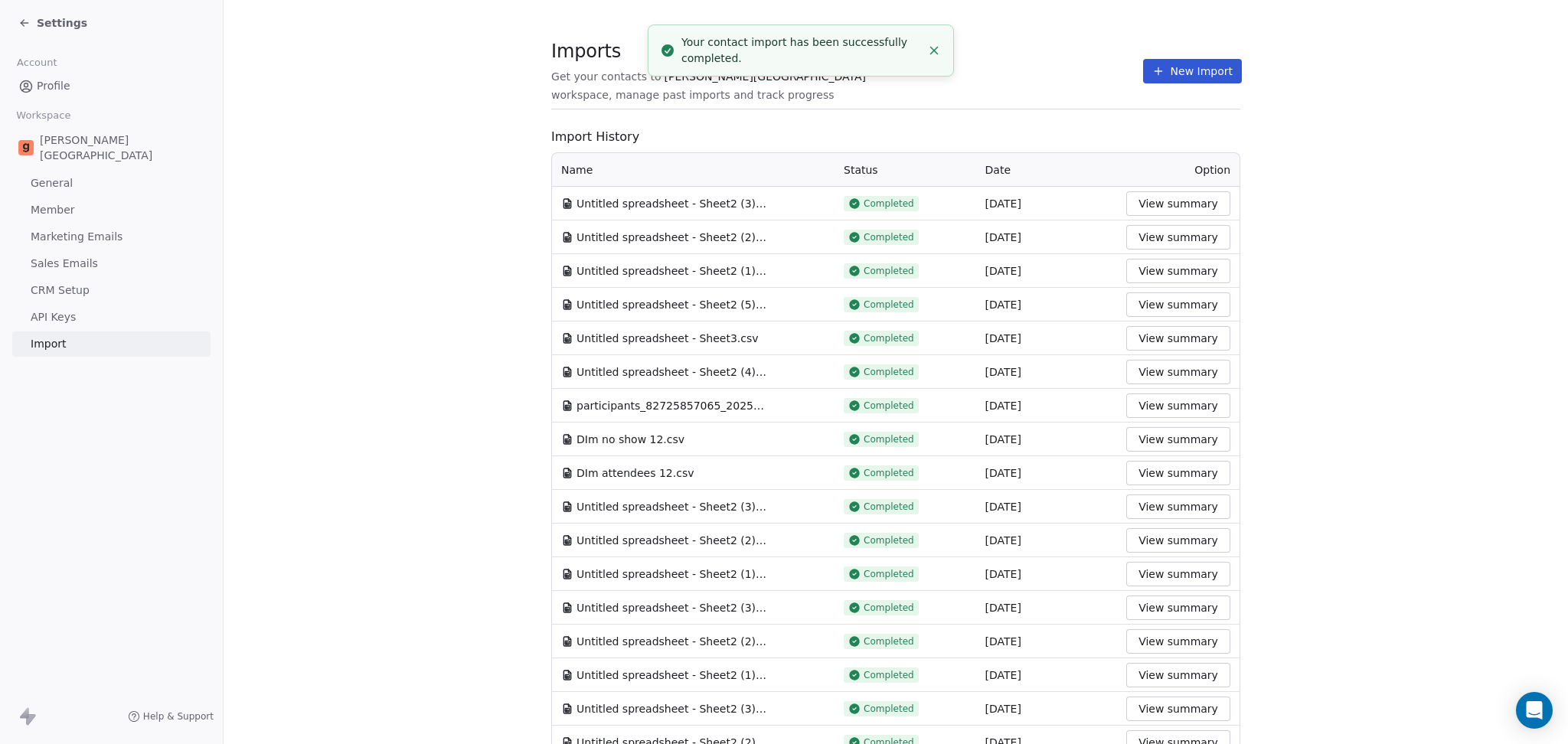
click at [1010, 77] on div "Imports Get your contacts to [PERSON_NAME] School workspace, manage past import…" at bounding box center [896, 71] width 689 height 26
click at [1159, 73] on icon at bounding box center [1159, 71] width 0 height 7
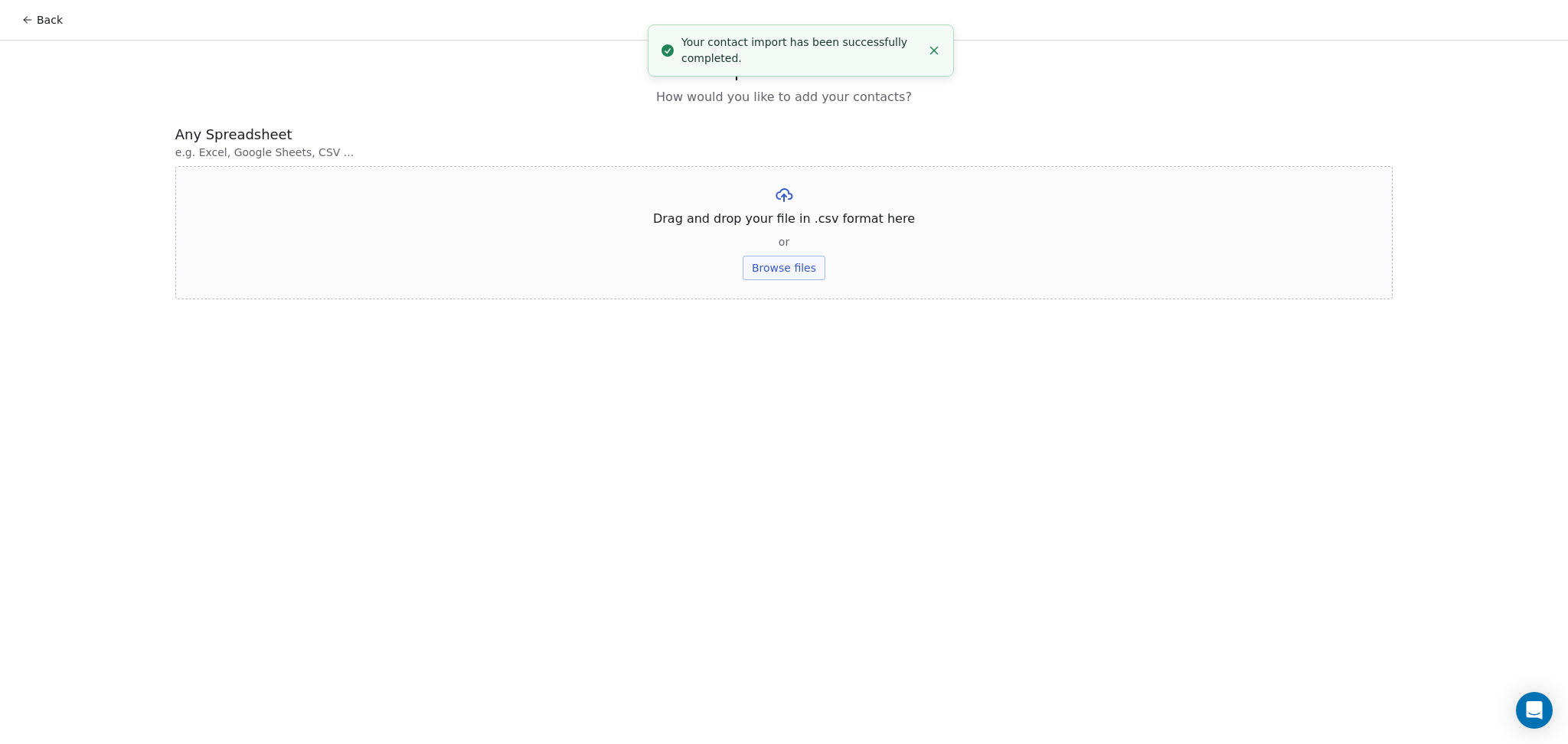
click at [795, 257] on button "Browse files" at bounding box center [783, 268] width 82 height 24
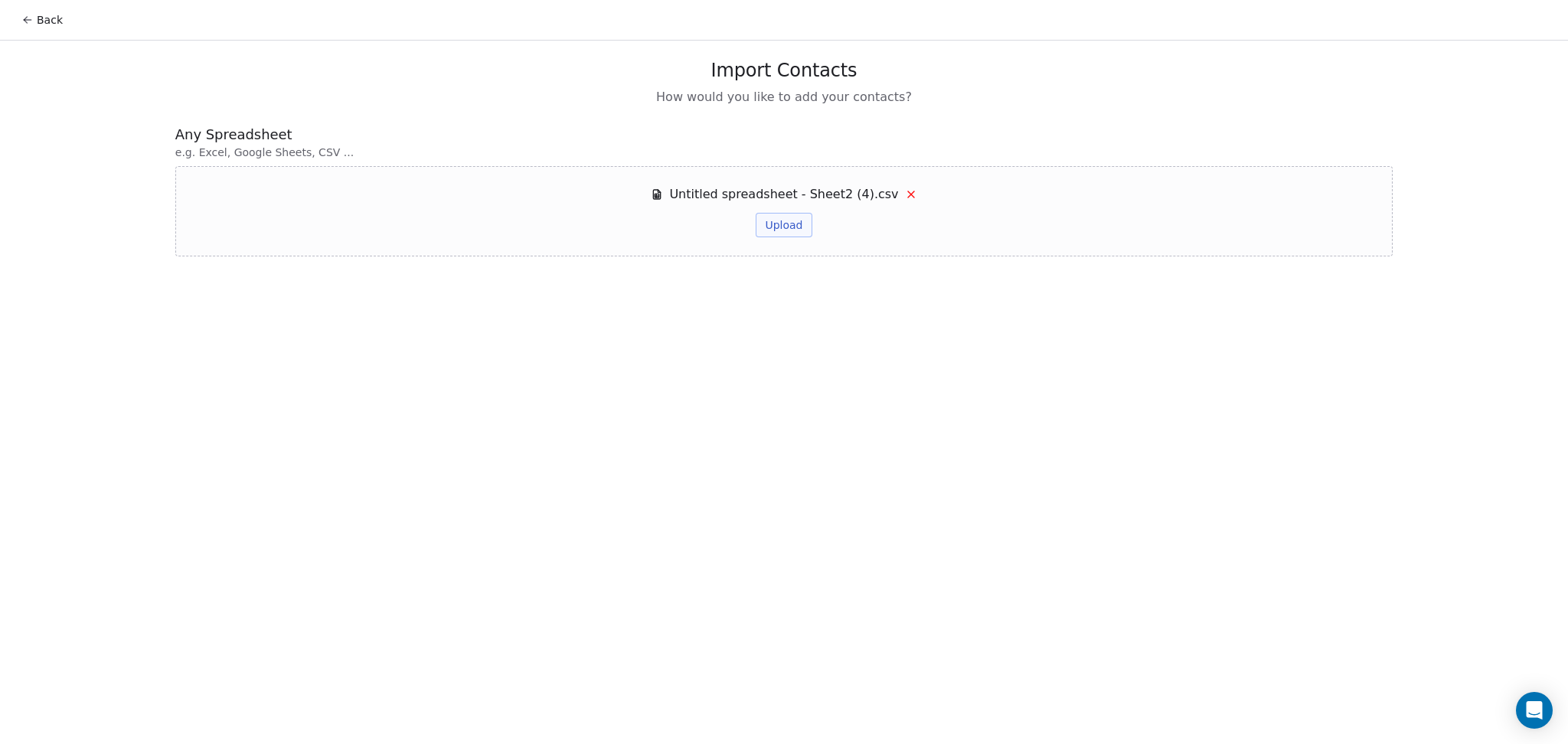
click at [789, 228] on button "Upload" at bounding box center [783, 225] width 56 height 24
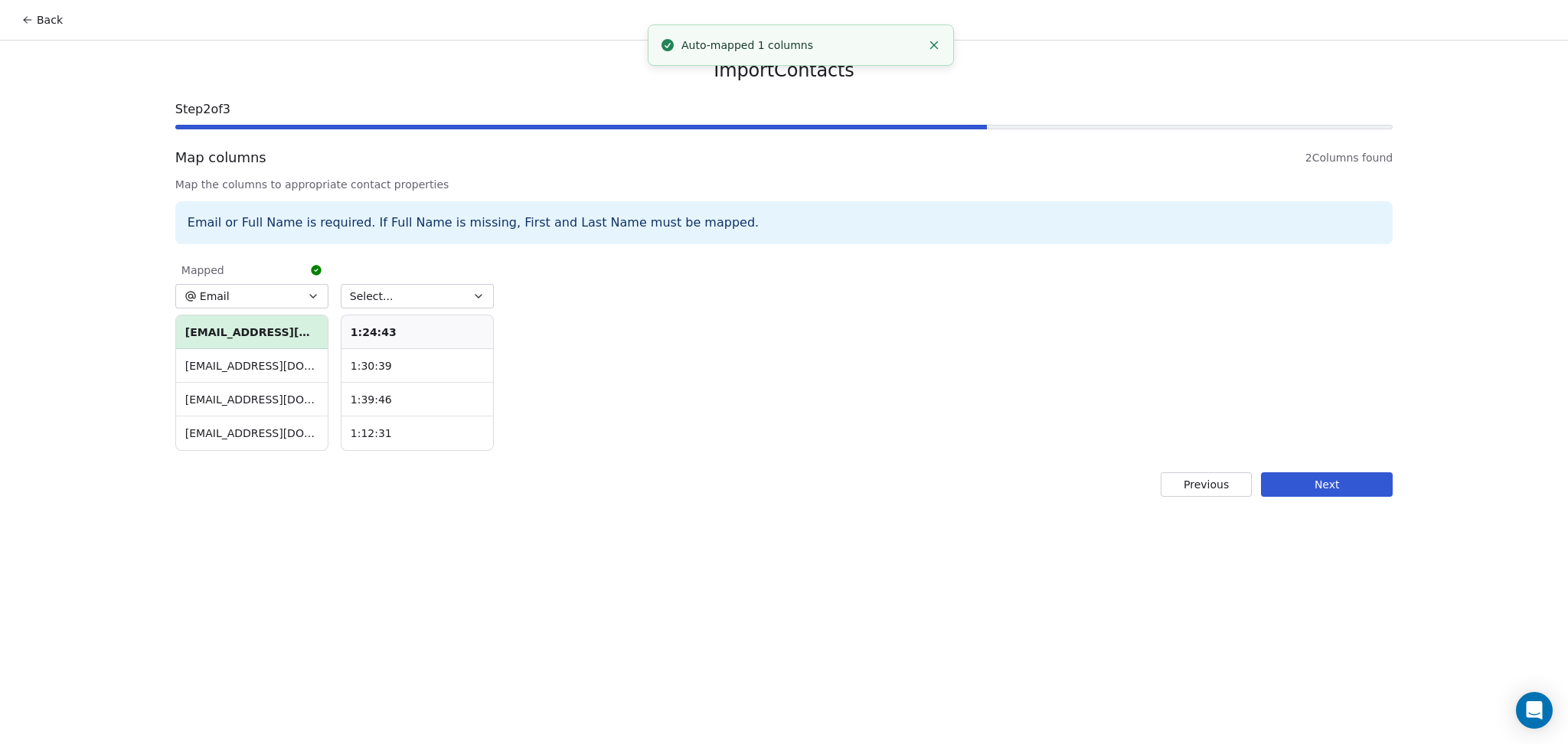
click at [412, 287] on button "Select..." at bounding box center [417, 296] width 153 height 24
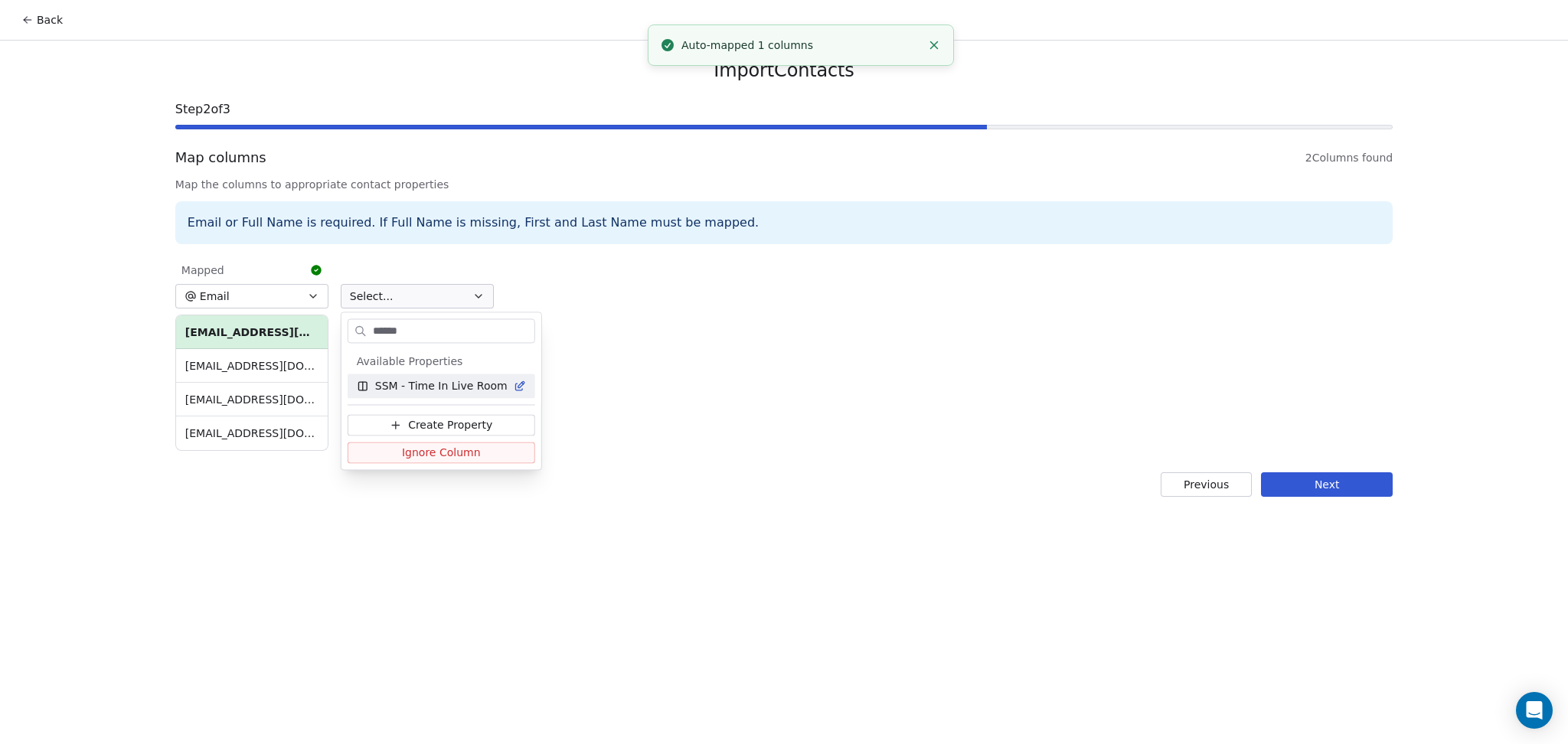
type input "*******"
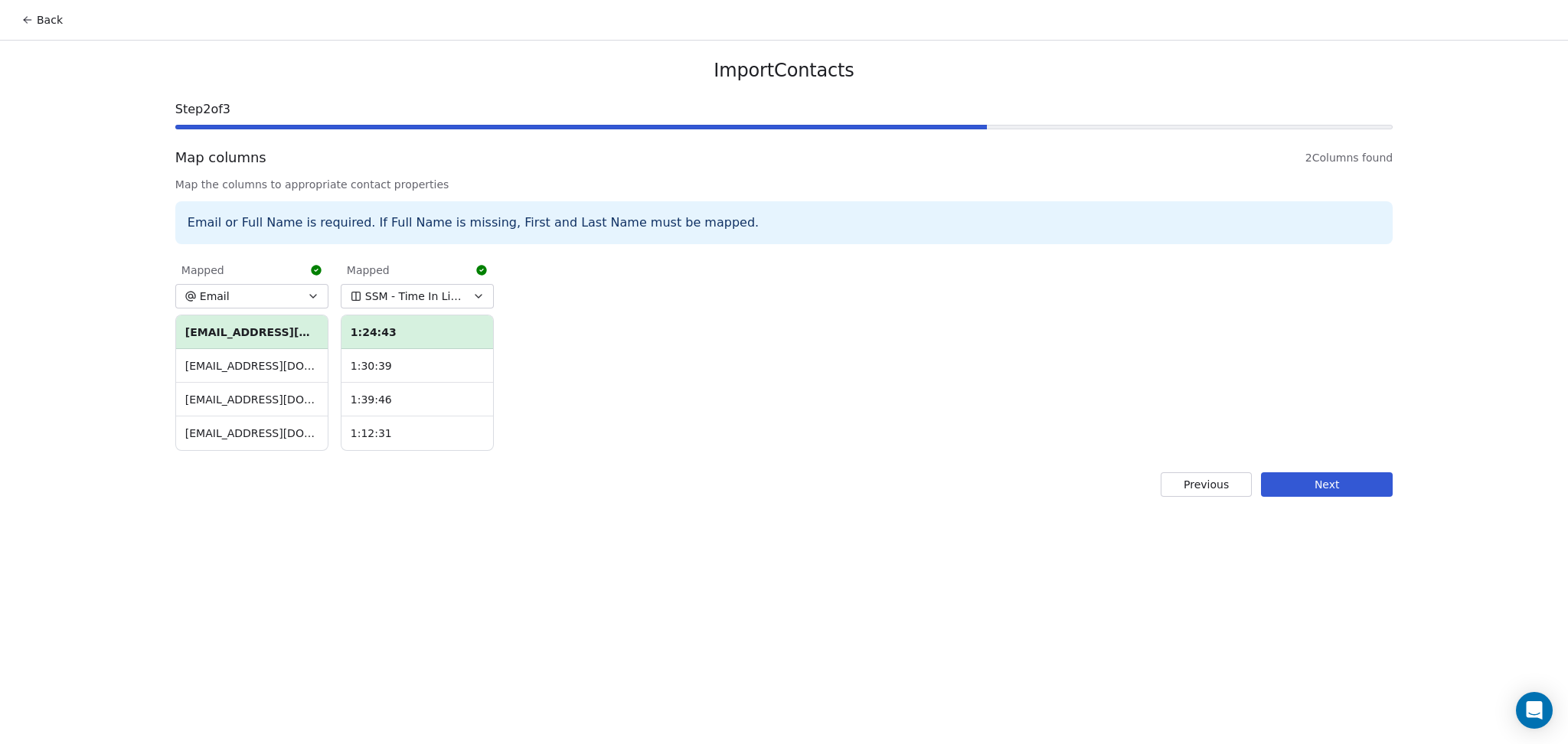
click at [1314, 503] on div "Import Contacts Step 2 of 3 Map columns 2 Columns found Map the columns to appr…" at bounding box center [784, 278] width 1255 height 475
click at [1305, 487] on button "Next" at bounding box center [1327, 484] width 132 height 24
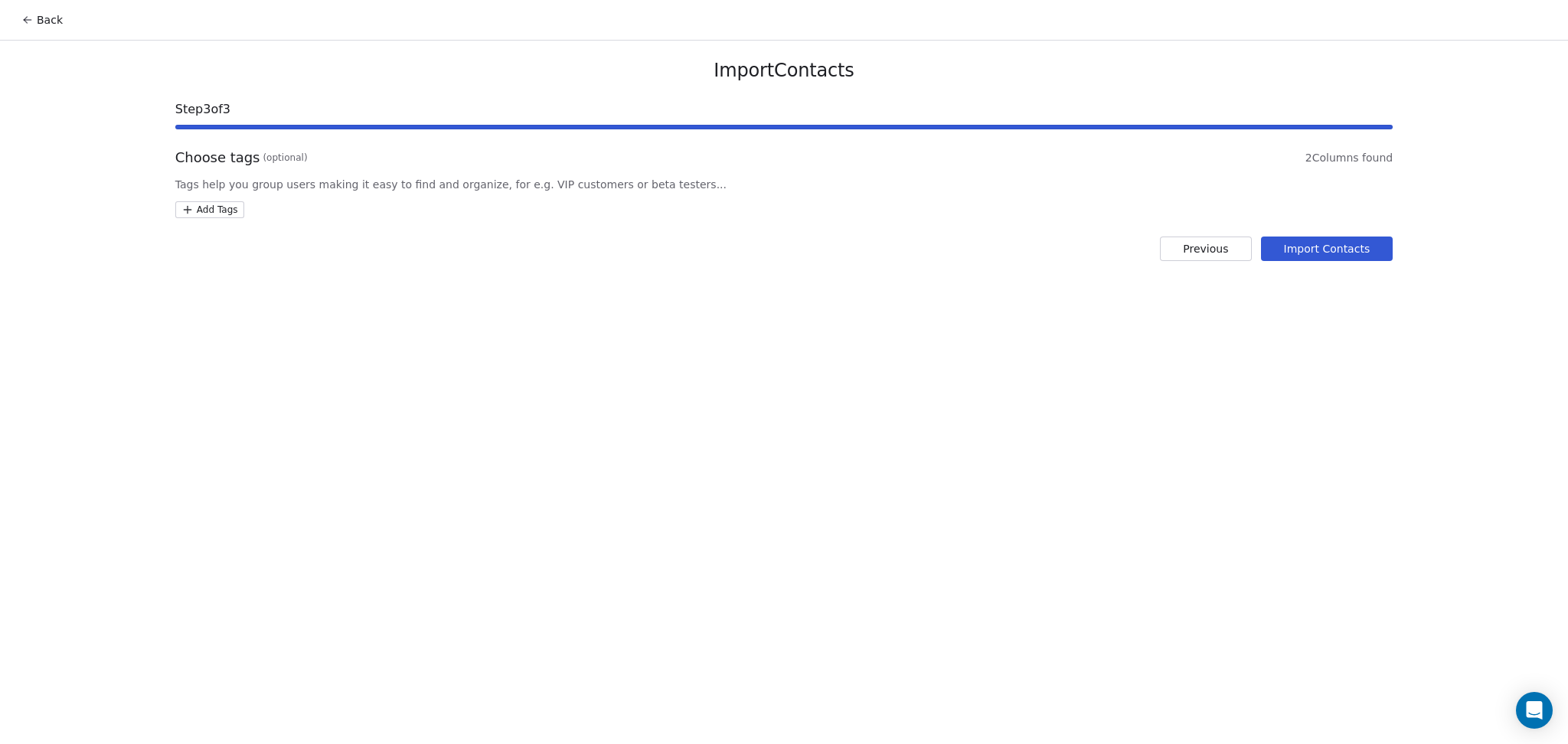
click at [212, 203] on html "Back Import Contacts Step 3 of 3 Choose tags (optional) 2 Columns found Tags he…" at bounding box center [784, 372] width 1568 height 744
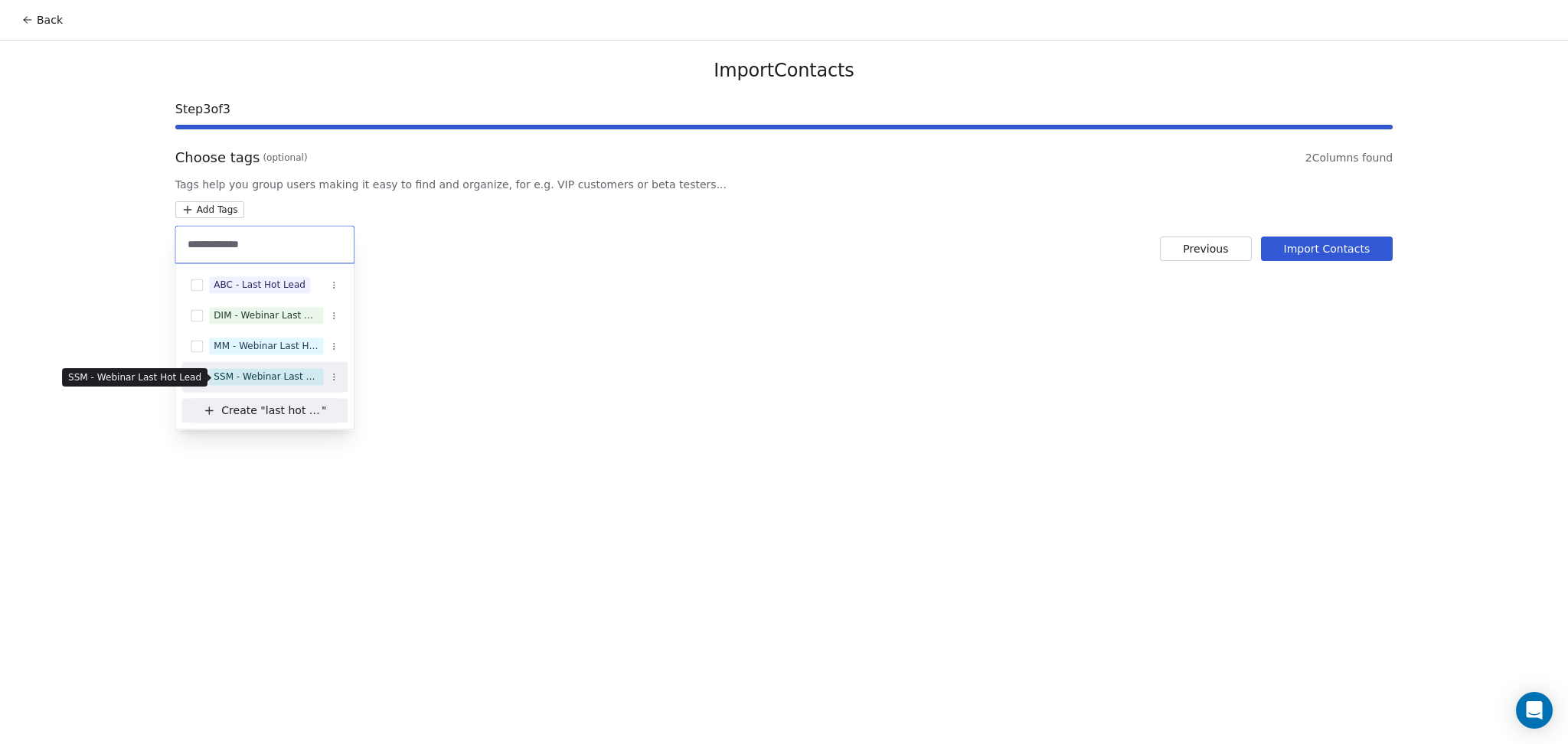
type input "**********"
click at [280, 375] on div "SSM - Webinar Last Hot Lead" at bounding box center [266, 377] width 105 height 14
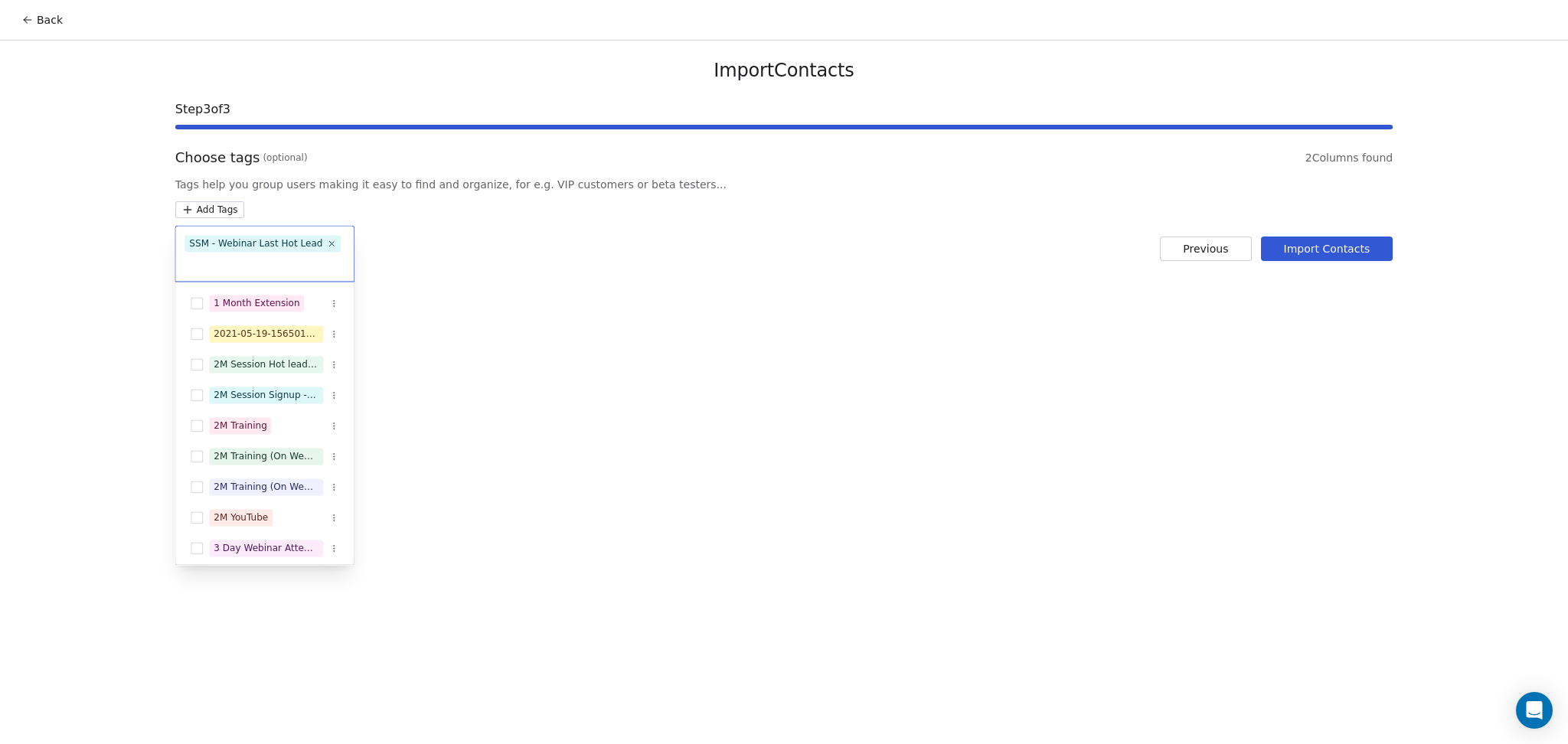
click at [797, 303] on html "Back Import Contacts Step 3 of 3 Choose tags (optional) 2 Columns found Tags he…" at bounding box center [784, 372] width 1568 height 744
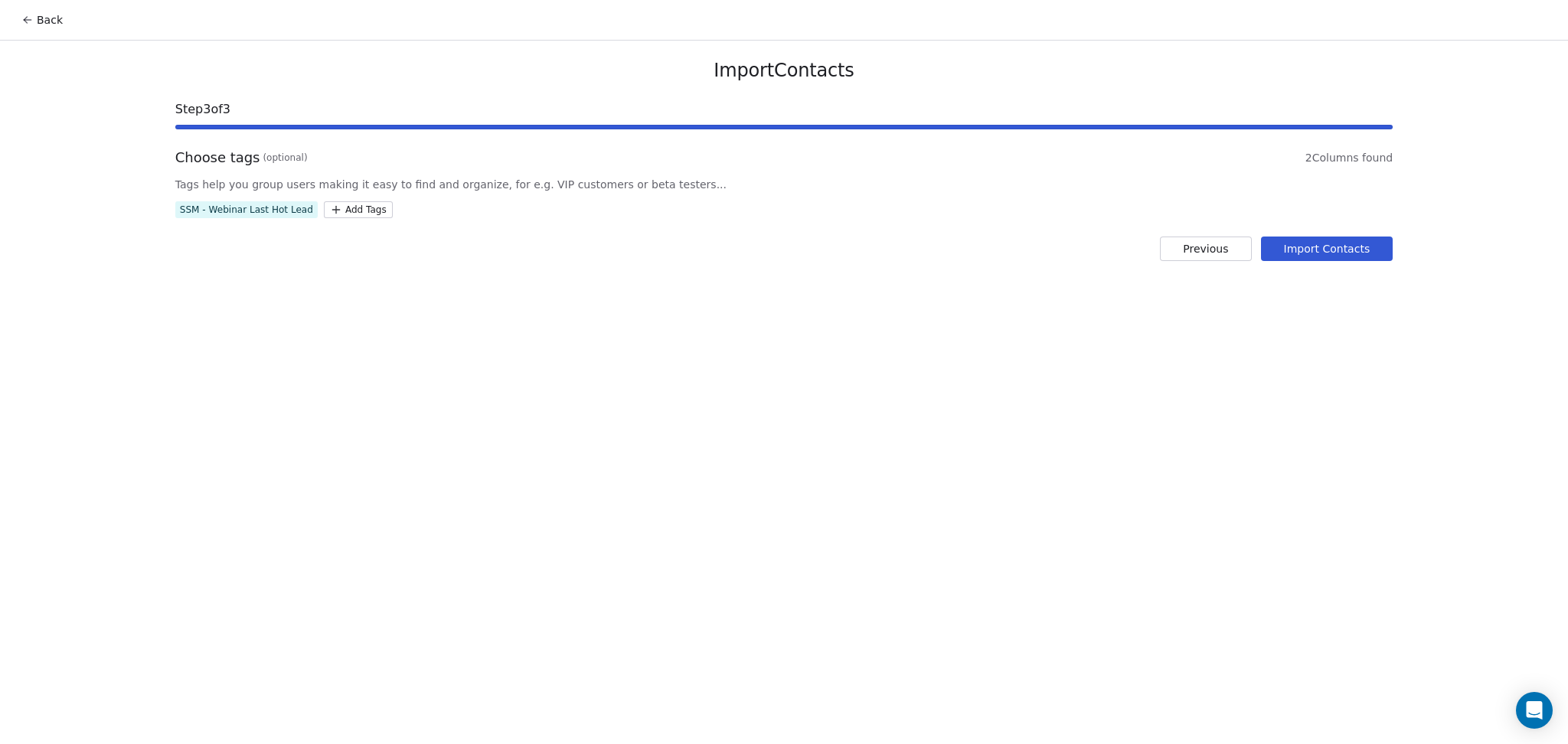
click at [1354, 261] on div "Import Contacts Step 3 of 3 Choose tags (optional) 2 Columns found Tags help yo…" at bounding box center [784, 160] width 1255 height 239
click at [1319, 253] on button "Import Contacts" at bounding box center [1327, 248] width 133 height 24
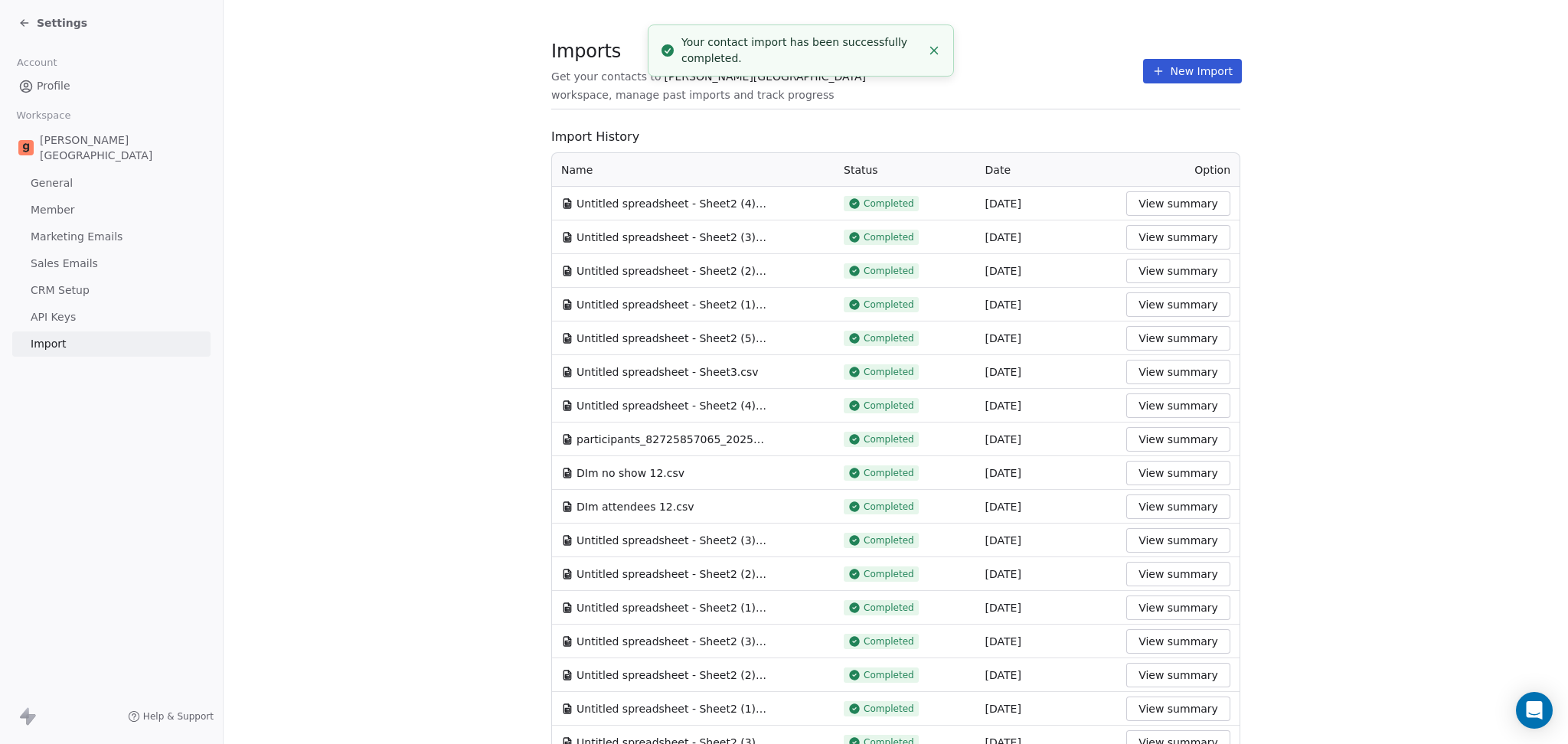
click at [1152, 67] on icon at bounding box center [1159, 71] width 13 height 13
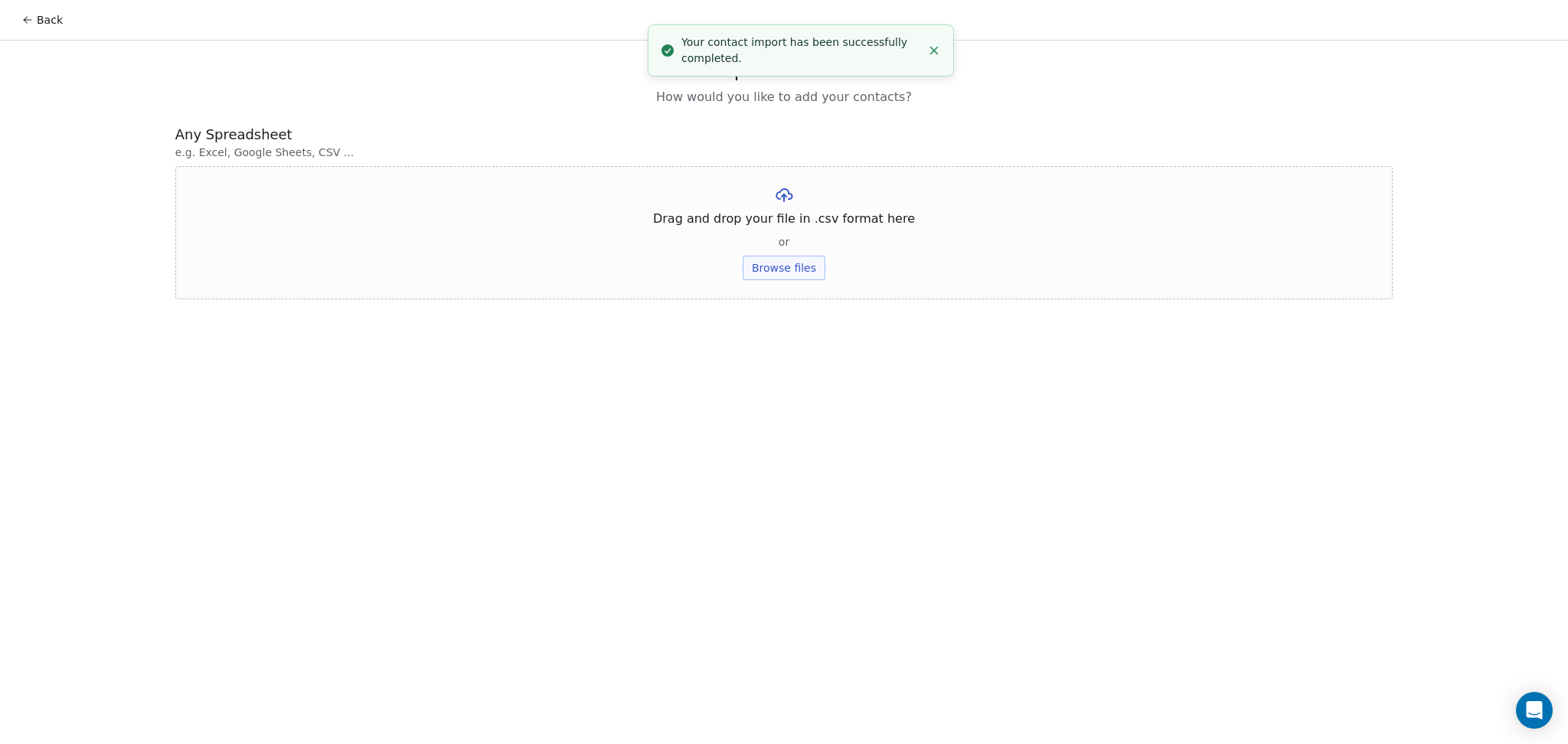
click at [772, 247] on div "Drag and drop your file in .csv format here or Browse files" at bounding box center [784, 233] width 1218 height 134
click at [737, 258] on div "Drag and drop your file in .csv format here or Browse files" at bounding box center [784, 233] width 1218 height 134
click at [756, 262] on button "Browse files" at bounding box center [783, 268] width 82 height 24
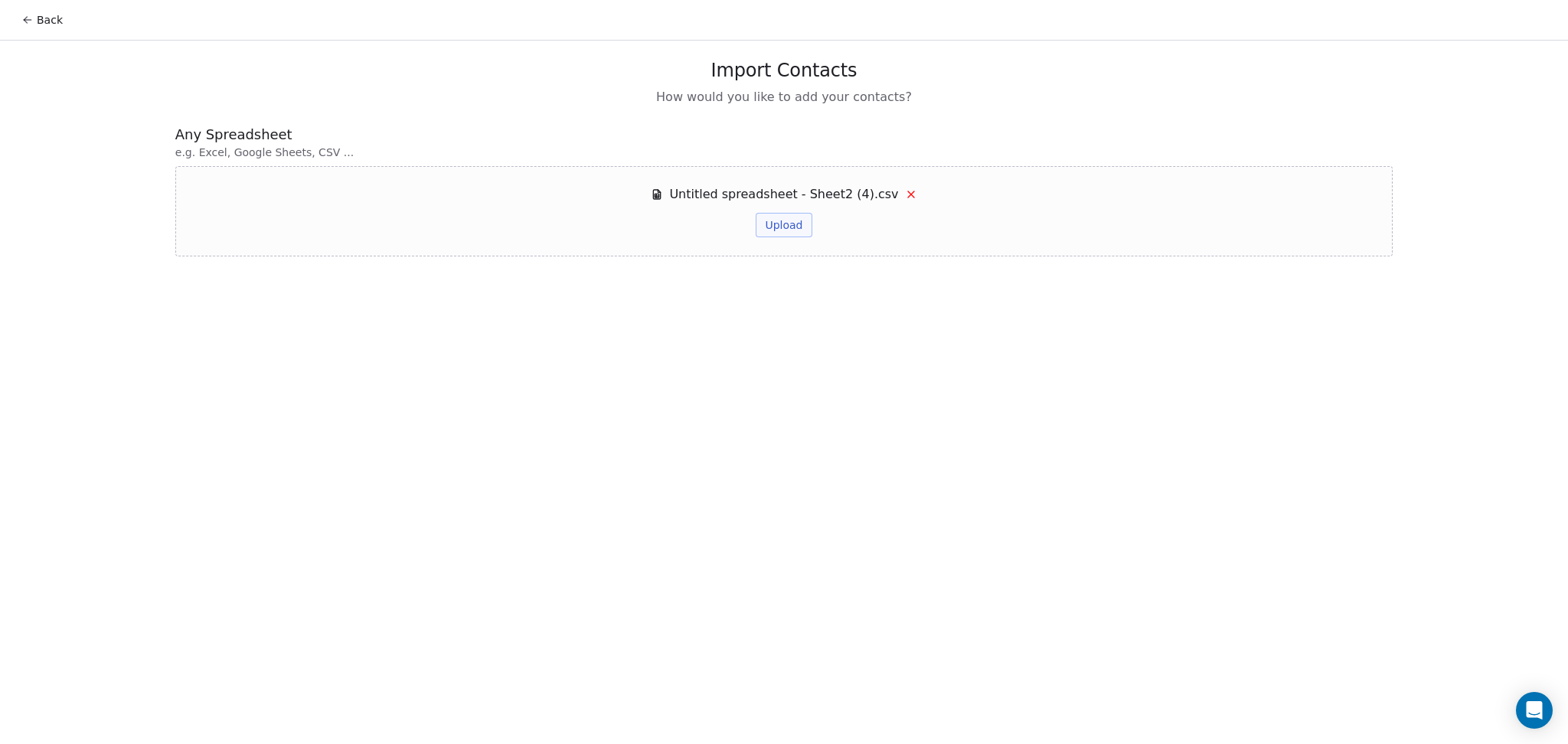
click at [779, 234] on button "Upload" at bounding box center [783, 225] width 56 height 24
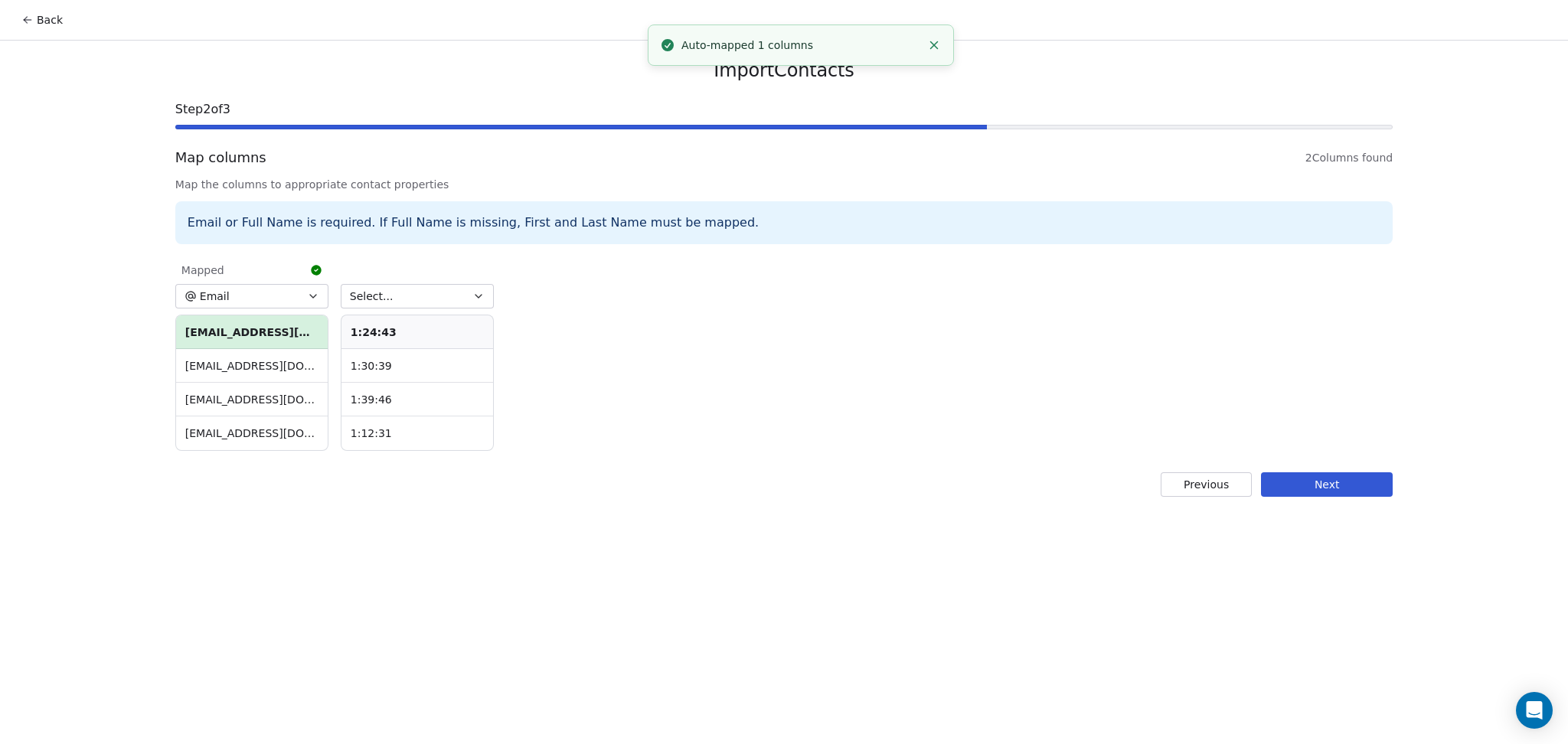
click at [276, 222] on div "Email or Full Name is required. If Full Name is missing, First and Last Name mu…" at bounding box center [784, 222] width 1218 height 43
click at [432, 224] on div "Email or Full Name is required. If Full Name is missing, First and Last Name mu…" at bounding box center [784, 222] width 1218 height 43
click at [39, 13] on button "Back" at bounding box center [42, 20] width 60 height 27
